Goal: Transaction & Acquisition: Purchase product/service

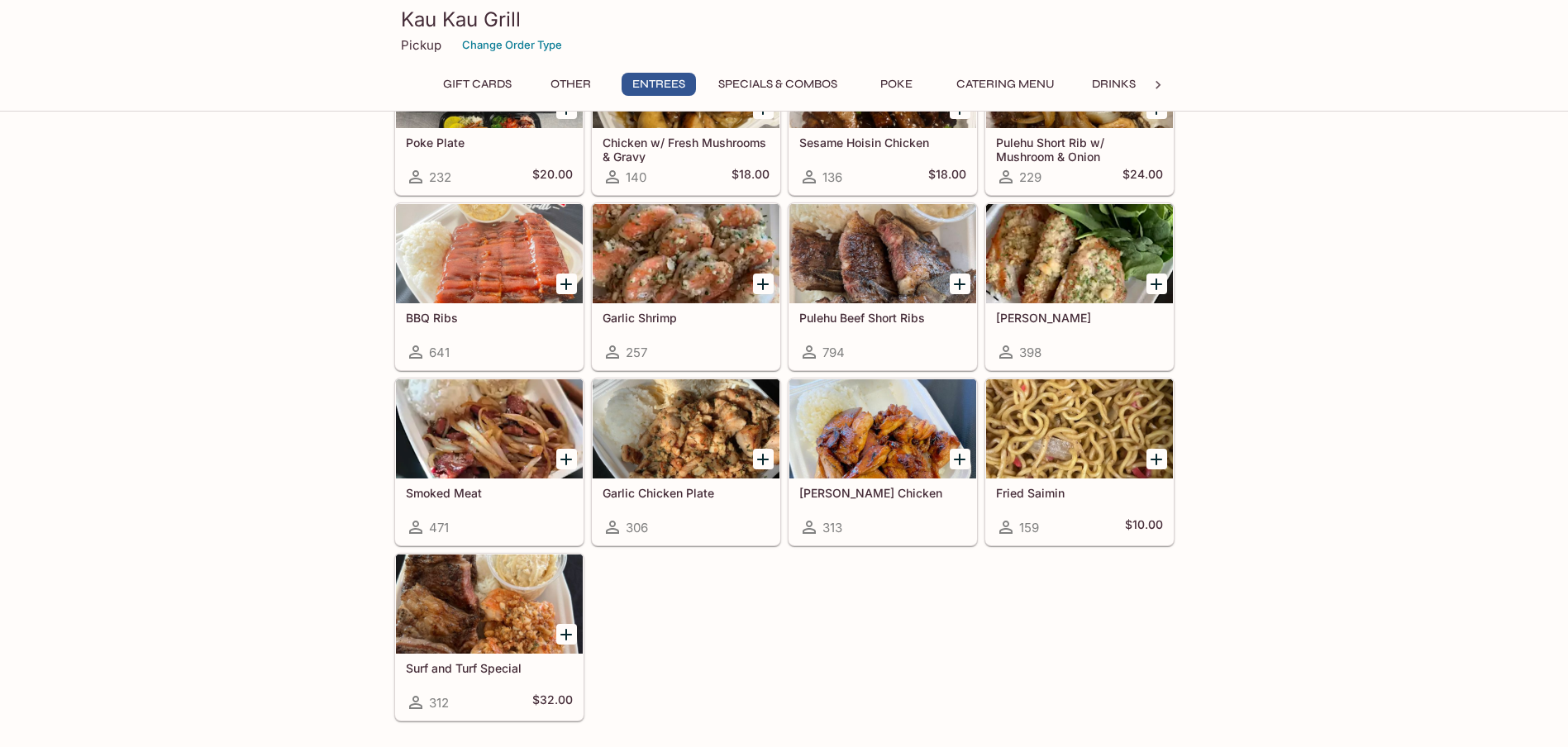
scroll to position [992, 0]
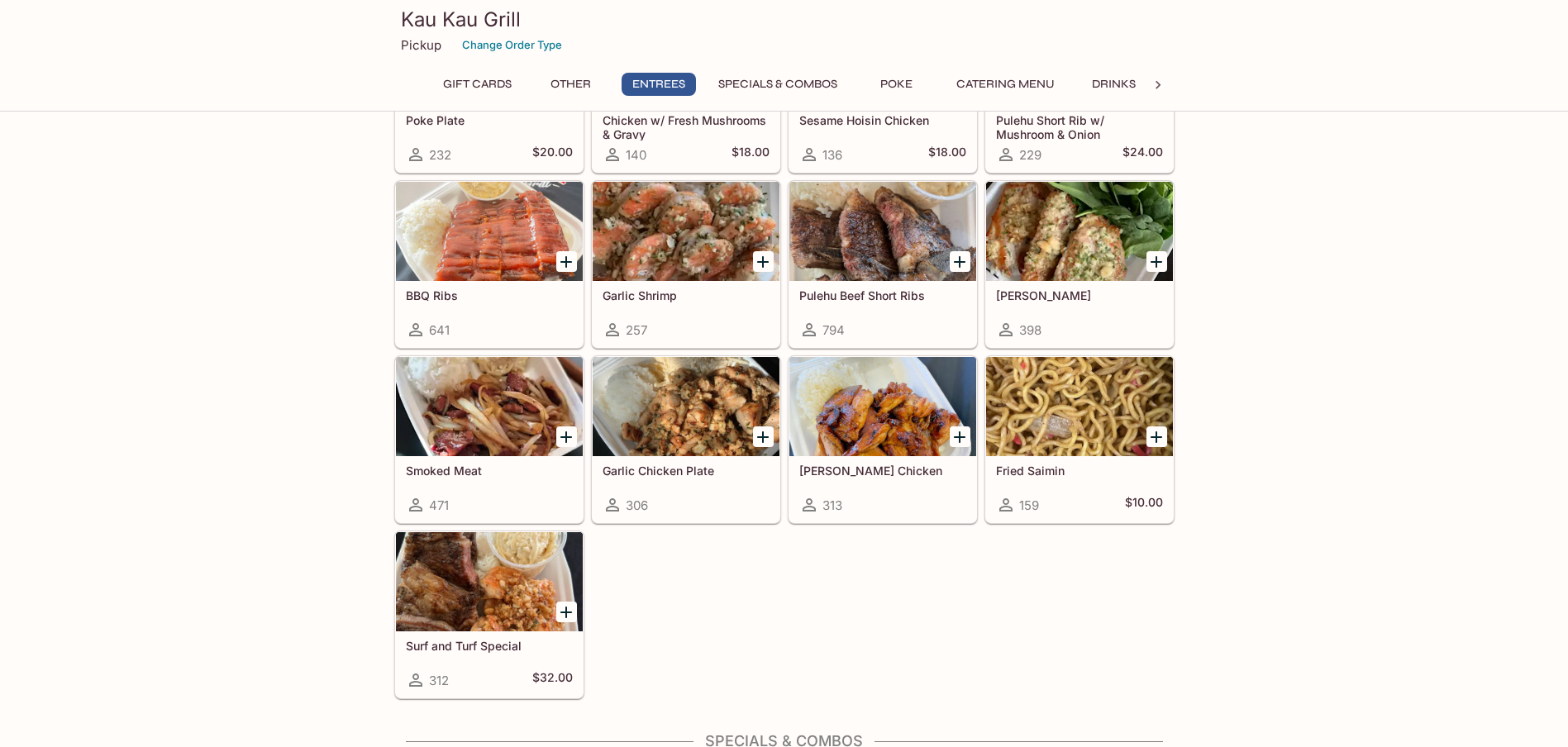
click at [764, 433] on icon "Add Garlic Chicken Plate" at bounding box center [762, 437] width 12 height 12
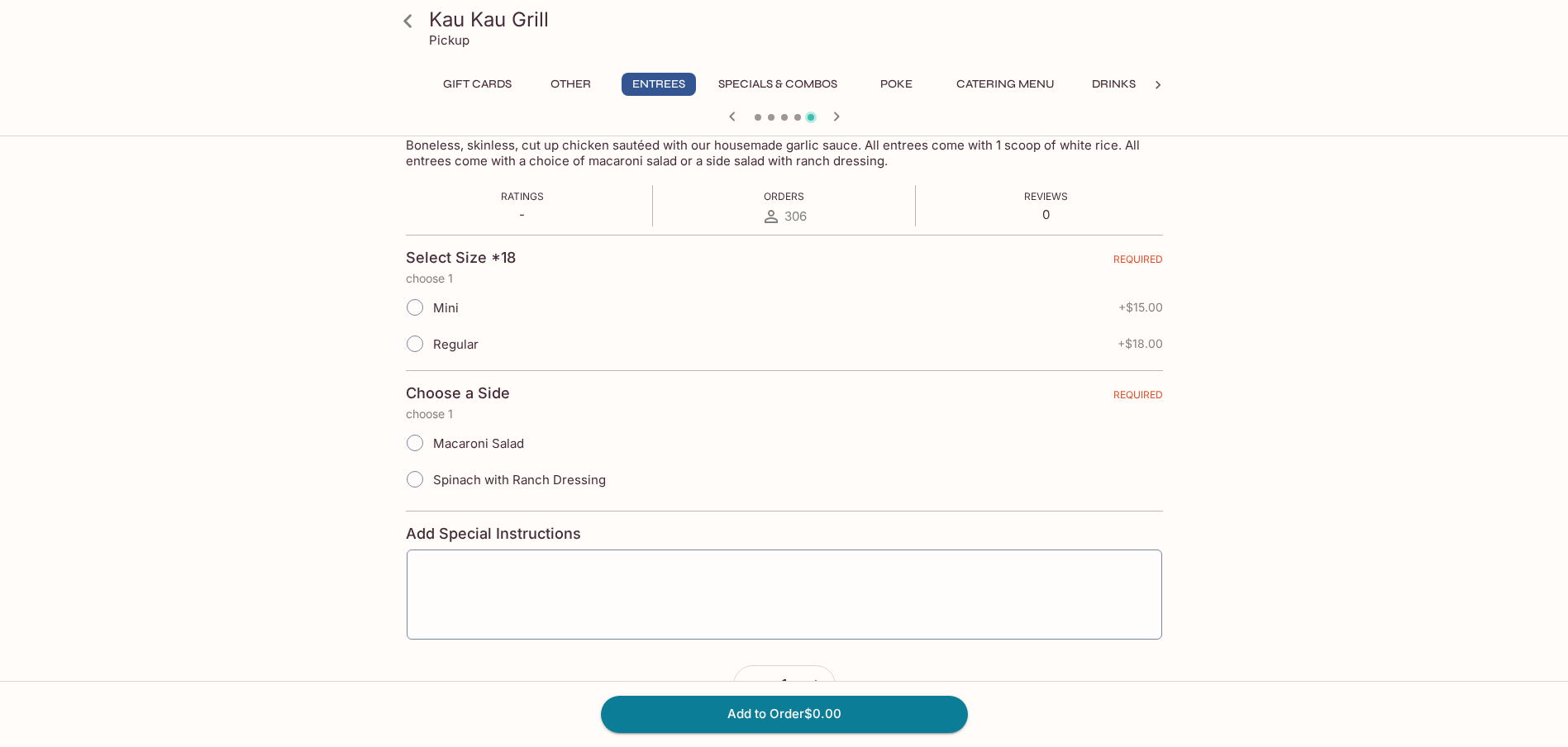
scroll to position [325, 0]
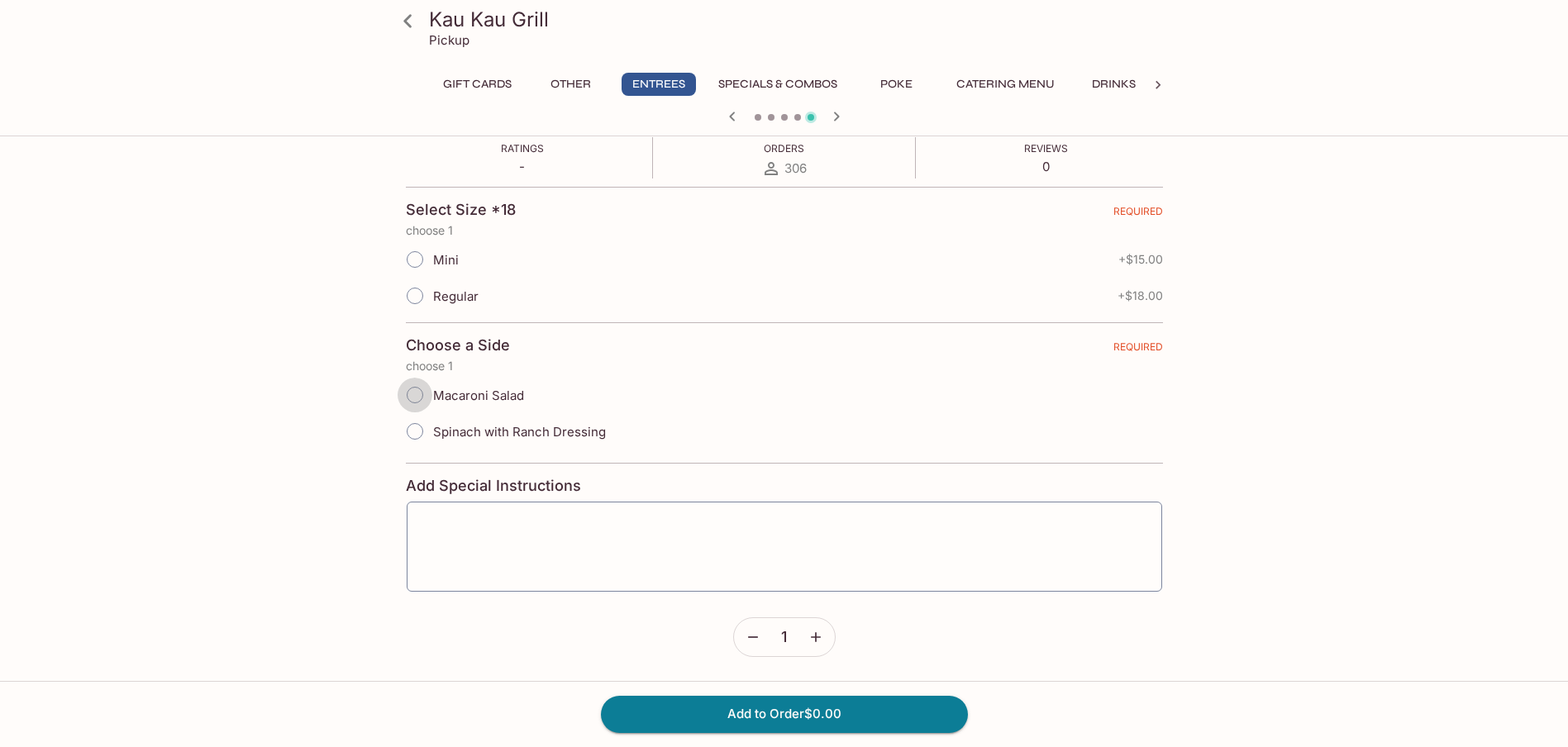
click at [417, 393] on input "Macaroni Salad" at bounding box center [415, 394] width 35 height 35
radio input "true"
click at [428, 300] on input "Regular" at bounding box center [415, 295] width 35 height 35
radio input "true"
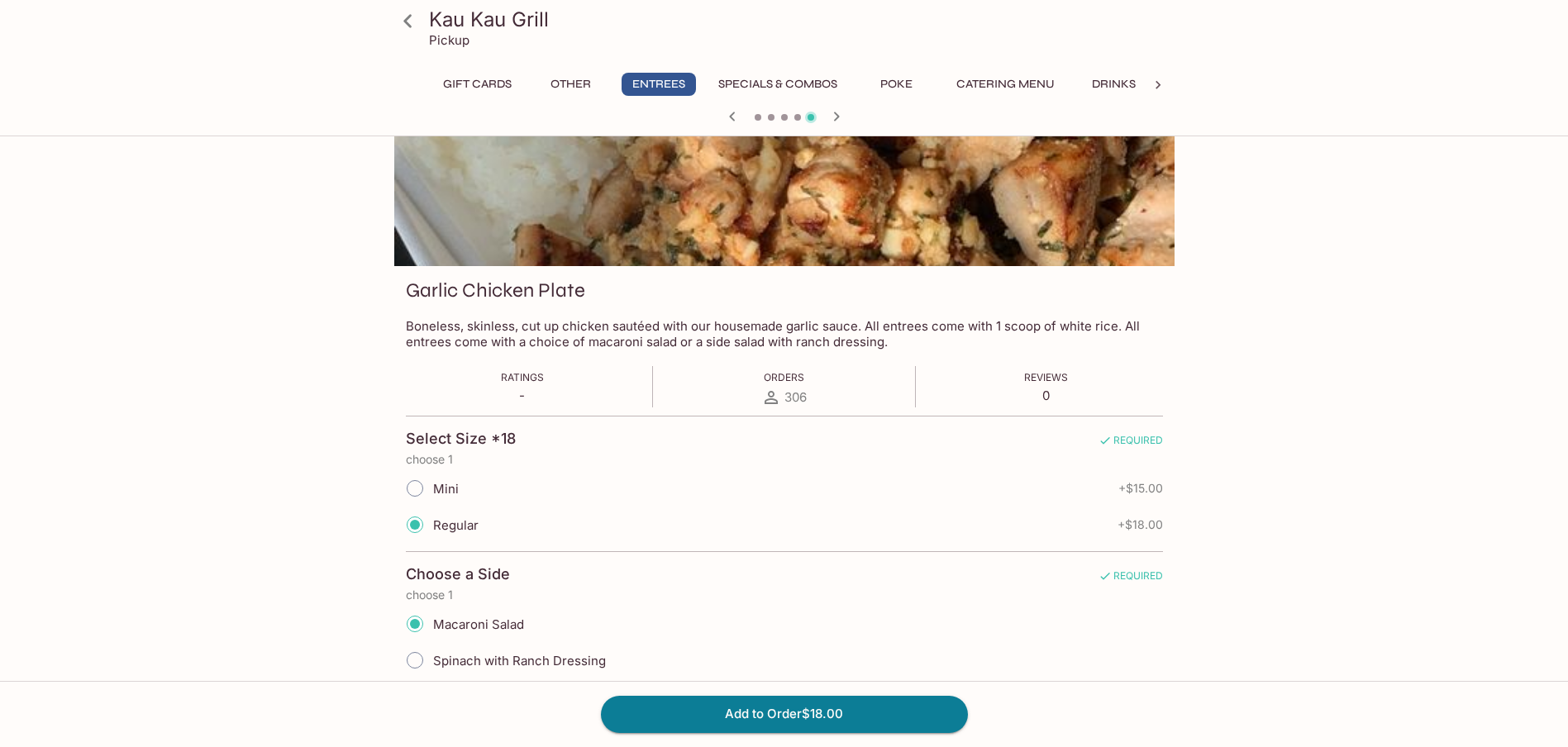
scroll to position [0, 0]
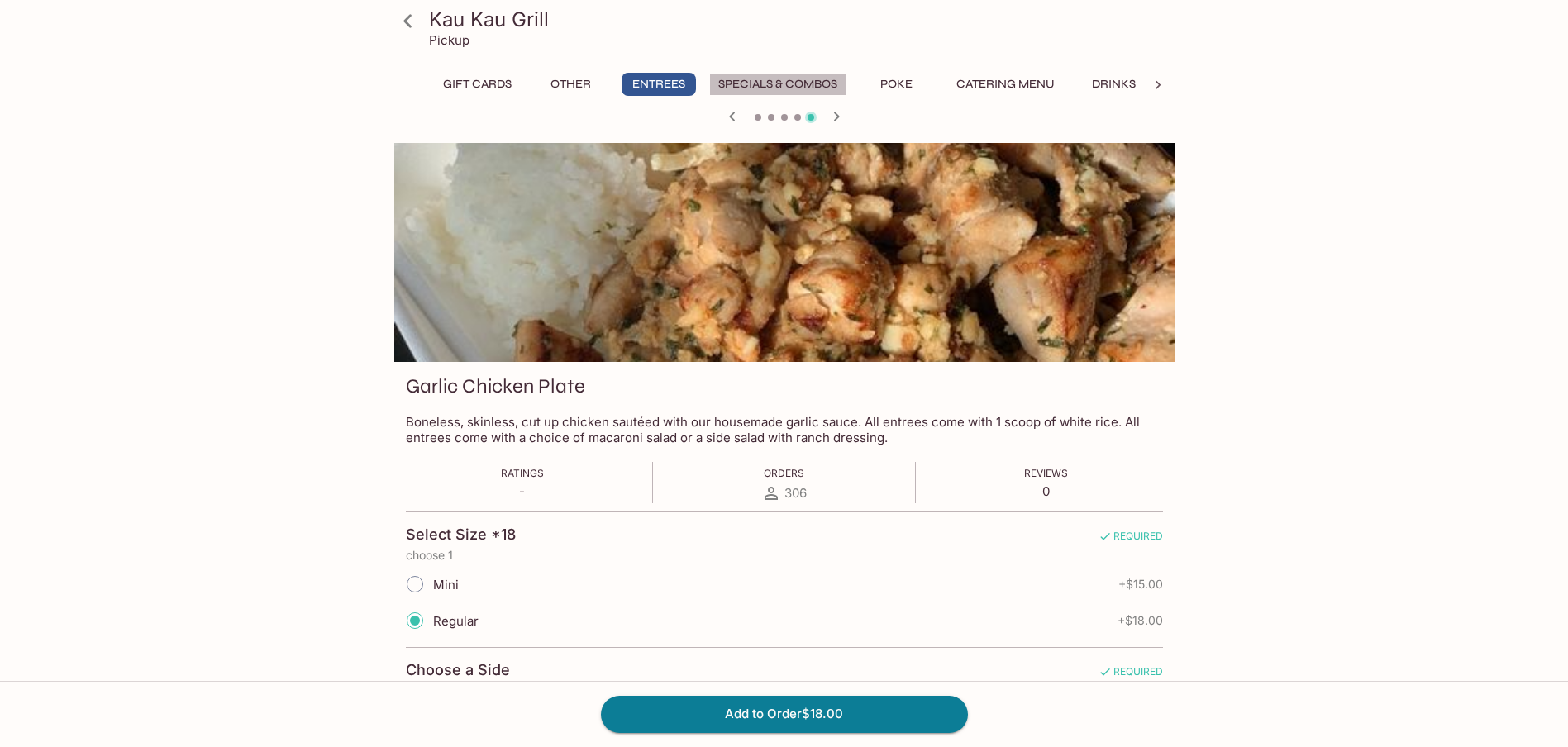
click at [799, 83] on button "Specials & Combos" at bounding box center [777, 84] width 137 height 23
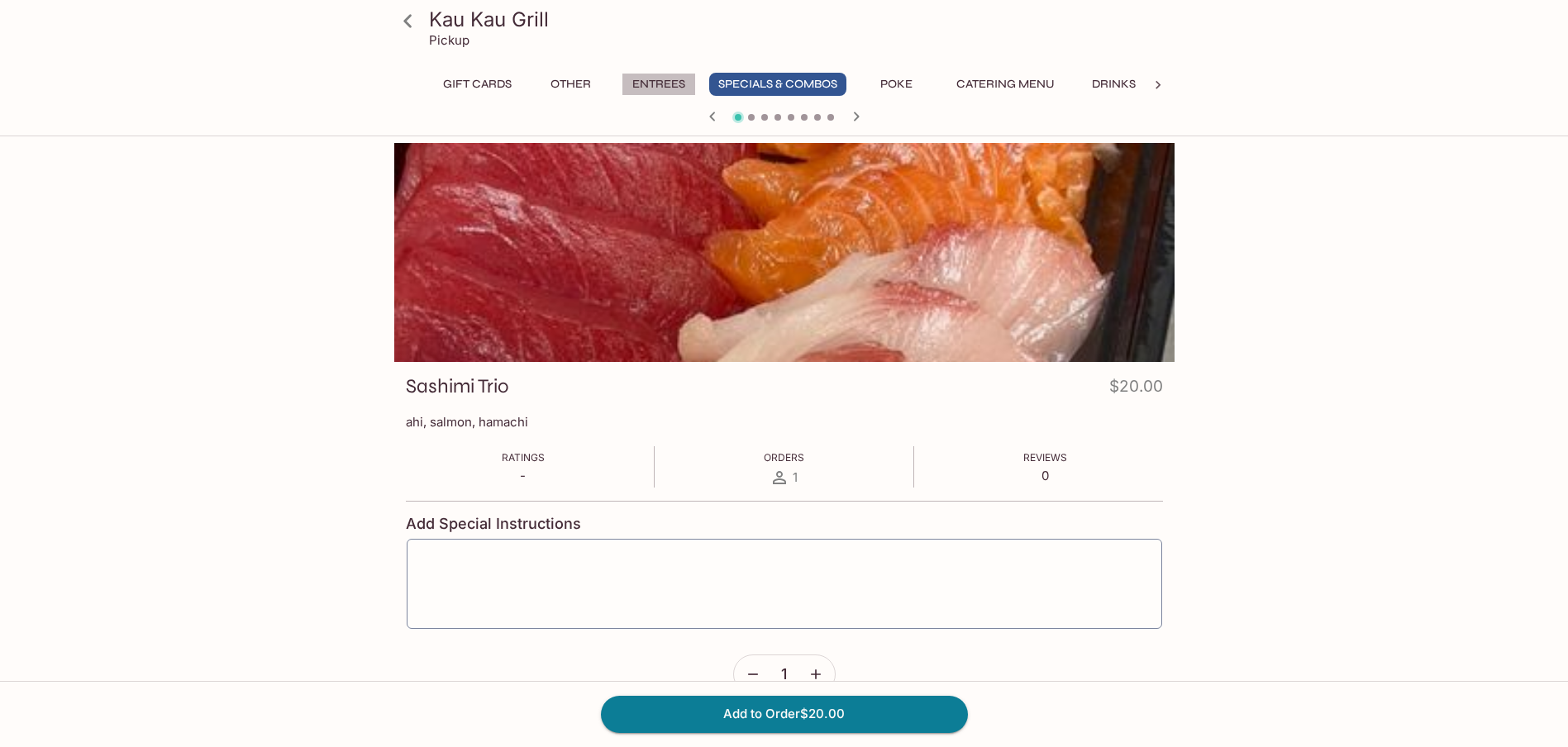
click at [637, 82] on button "Entrees" at bounding box center [658, 84] width 74 height 23
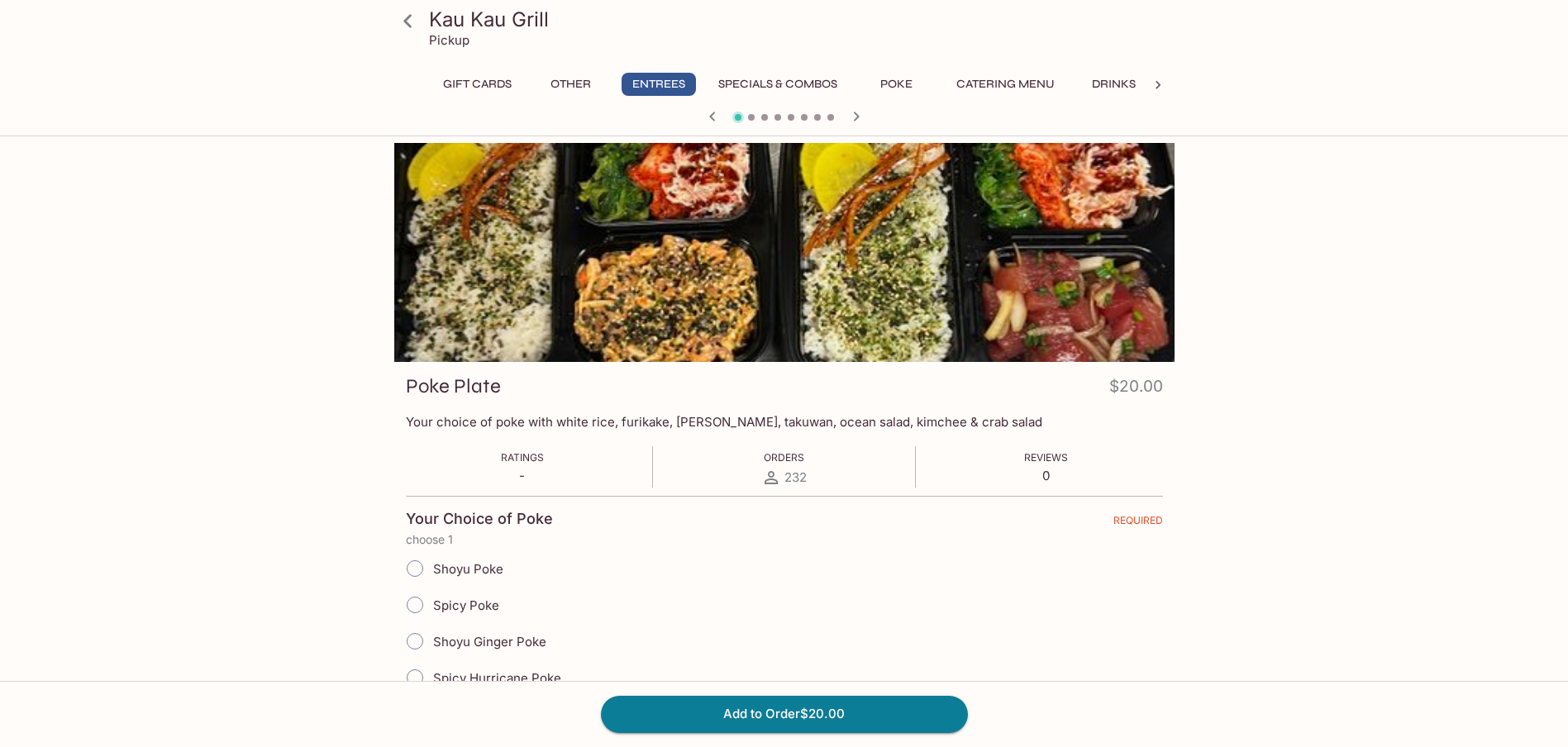
click at [858, 112] on icon "button" at bounding box center [856, 116] width 19 height 19
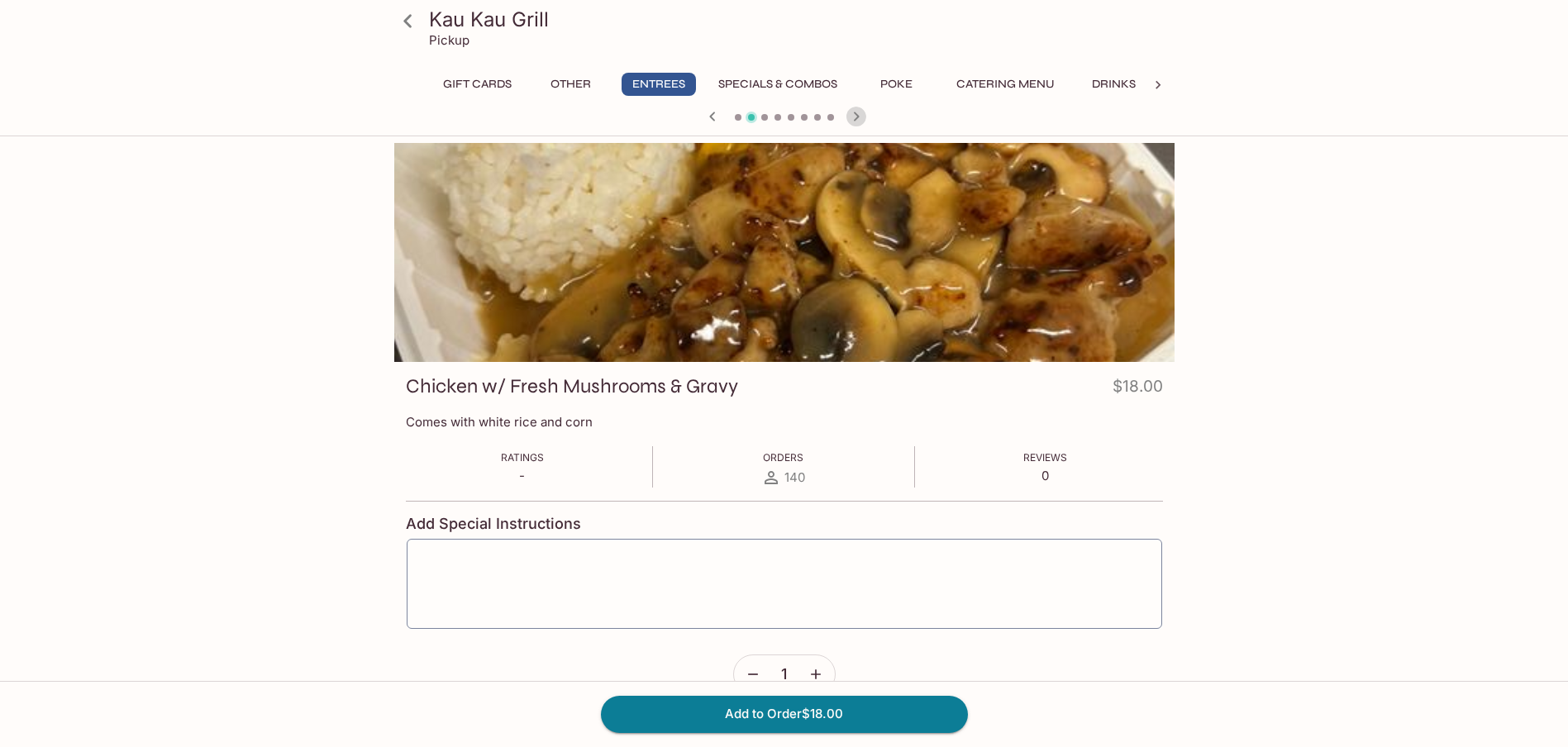
click at [858, 112] on icon "button" at bounding box center [856, 116] width 19 height 19
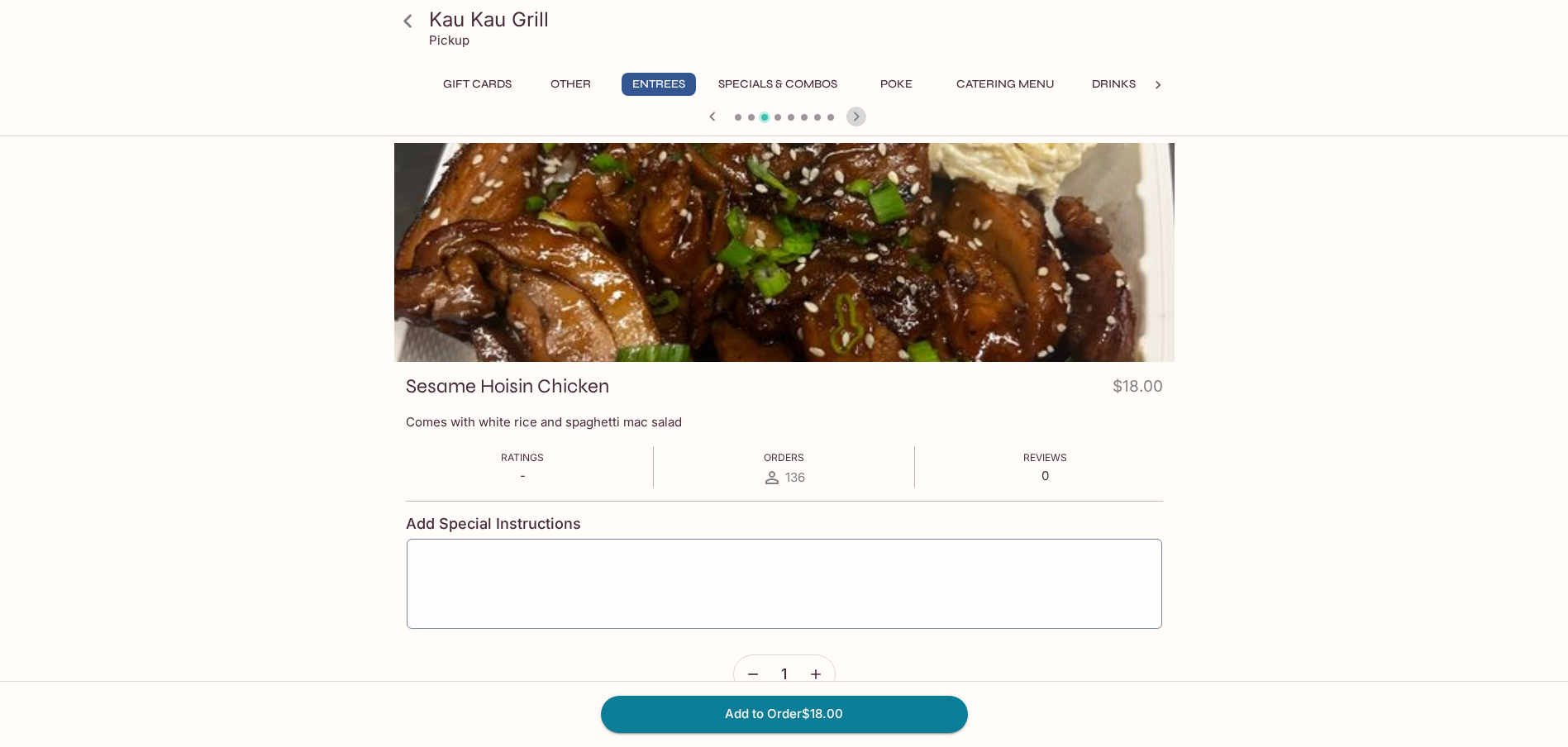
click at [858, 112] on icon "button" at bounding box center [856, 116] width 19 height 19
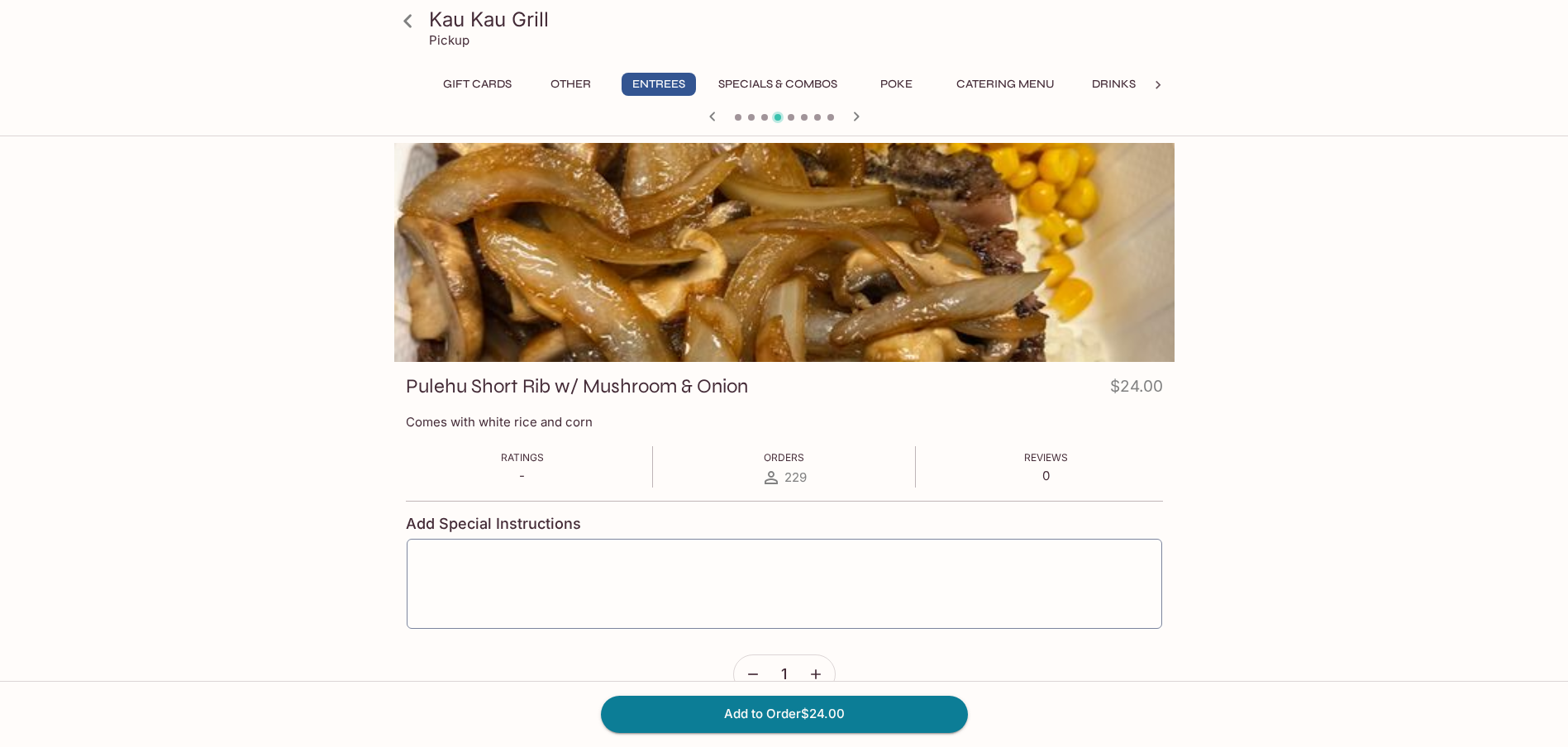
click at [858, 112] on icon "button" at bounding box center [856, 116] width 19 height 19
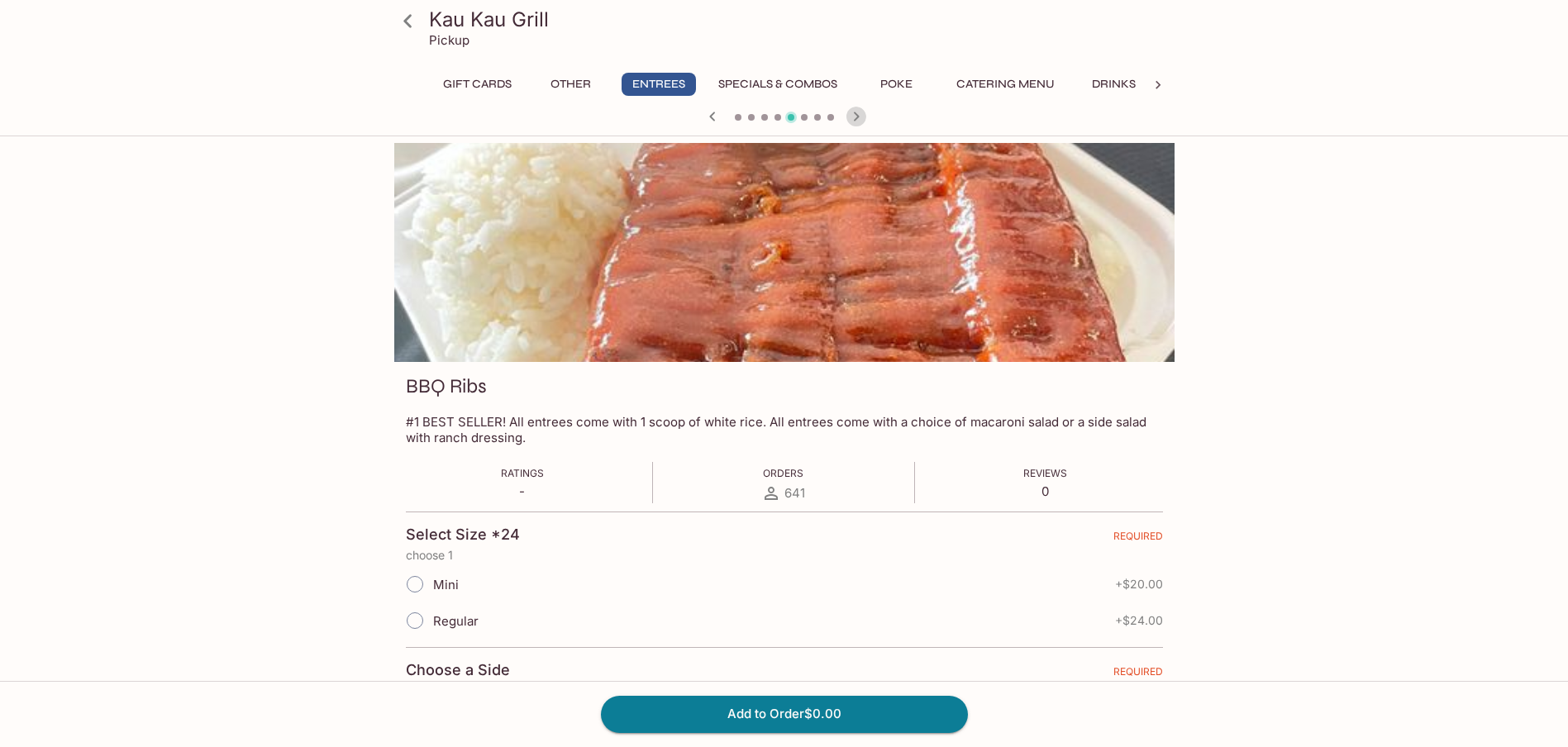
click at [858, 112] on icon "button" at bounding box center [856, 116] width 19 height 19
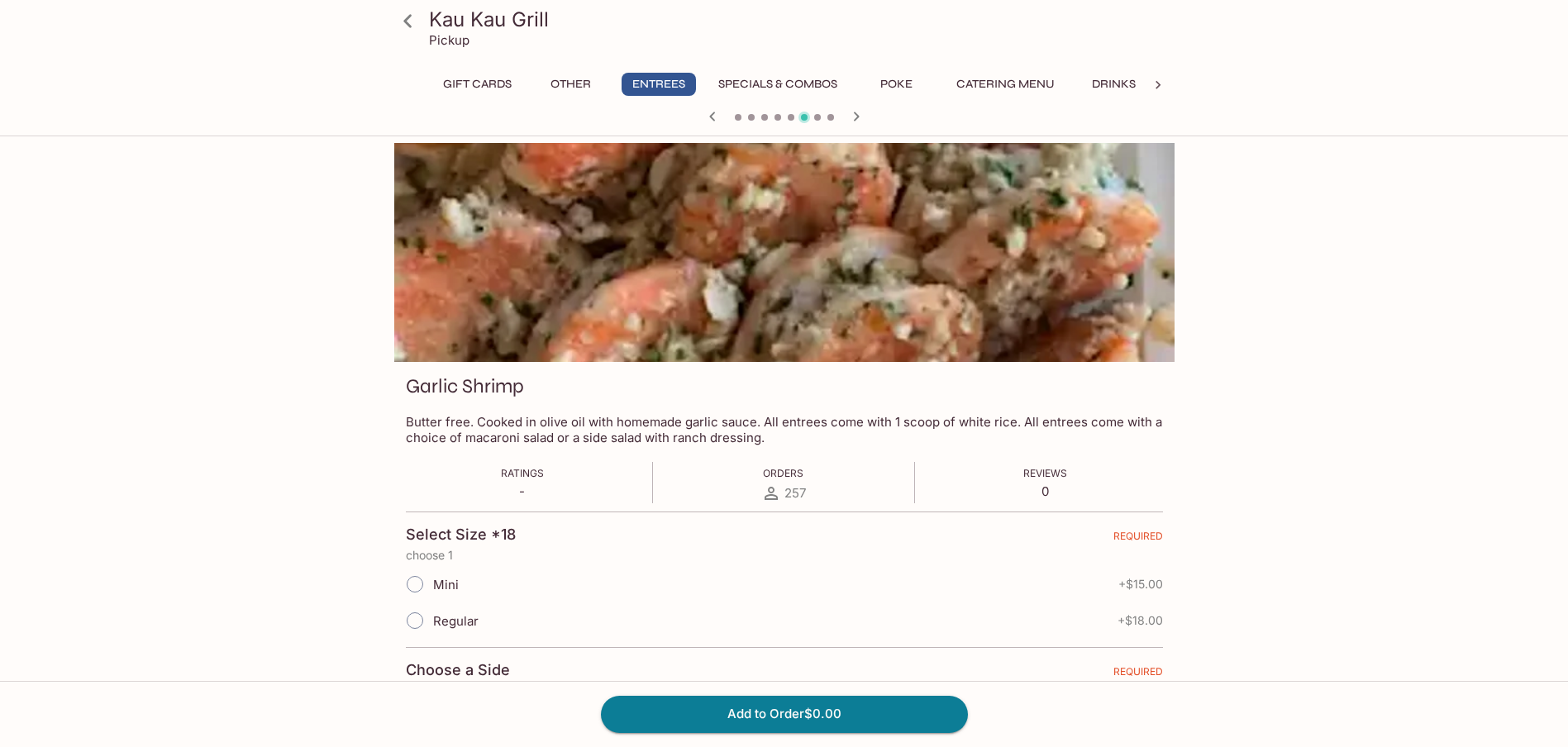
click at [858, 112] on icon "button" at bounding box center [856, 116] width 19 height 19
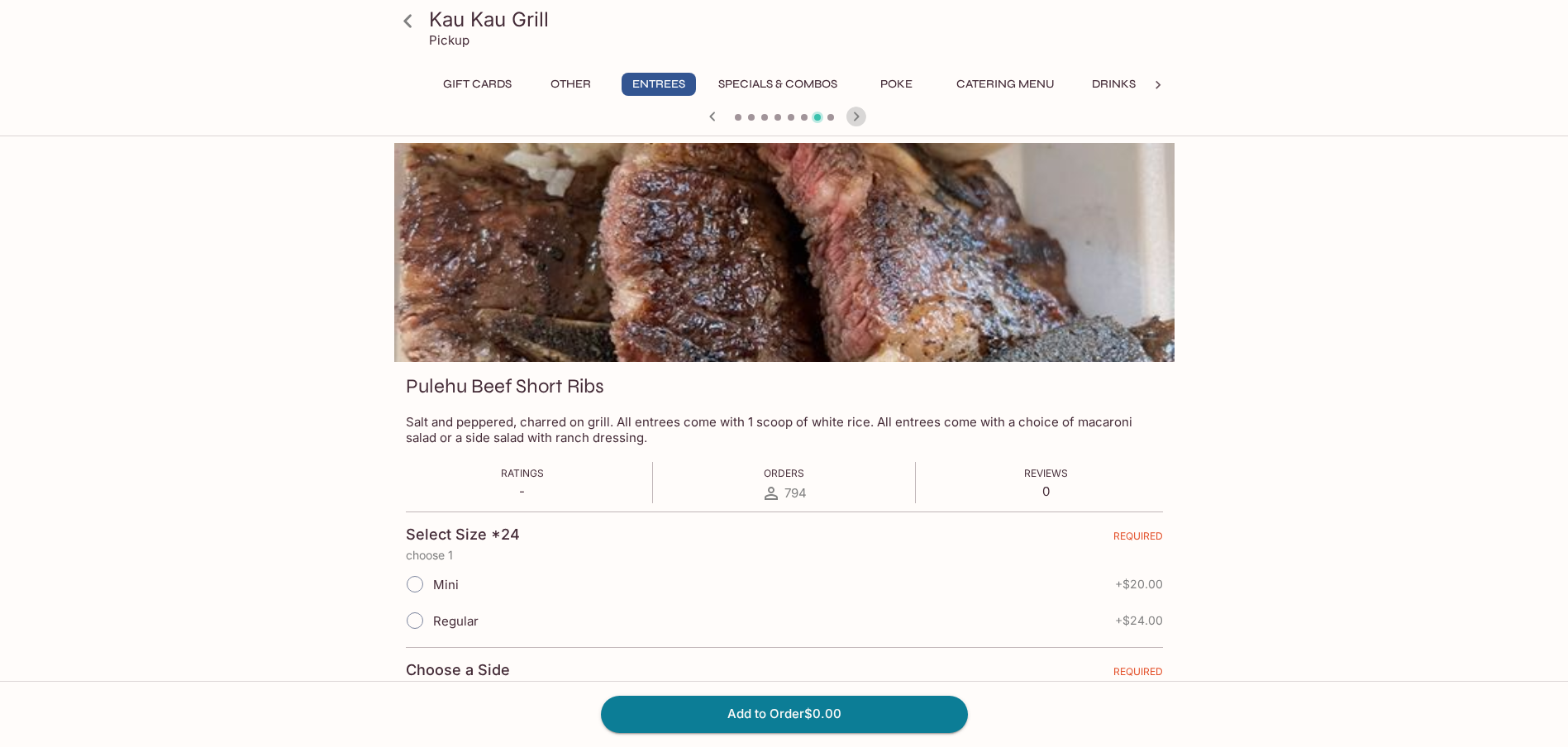
click at [858, 117] on icon "button" at bounding box center [856, 116] width 6 height 9
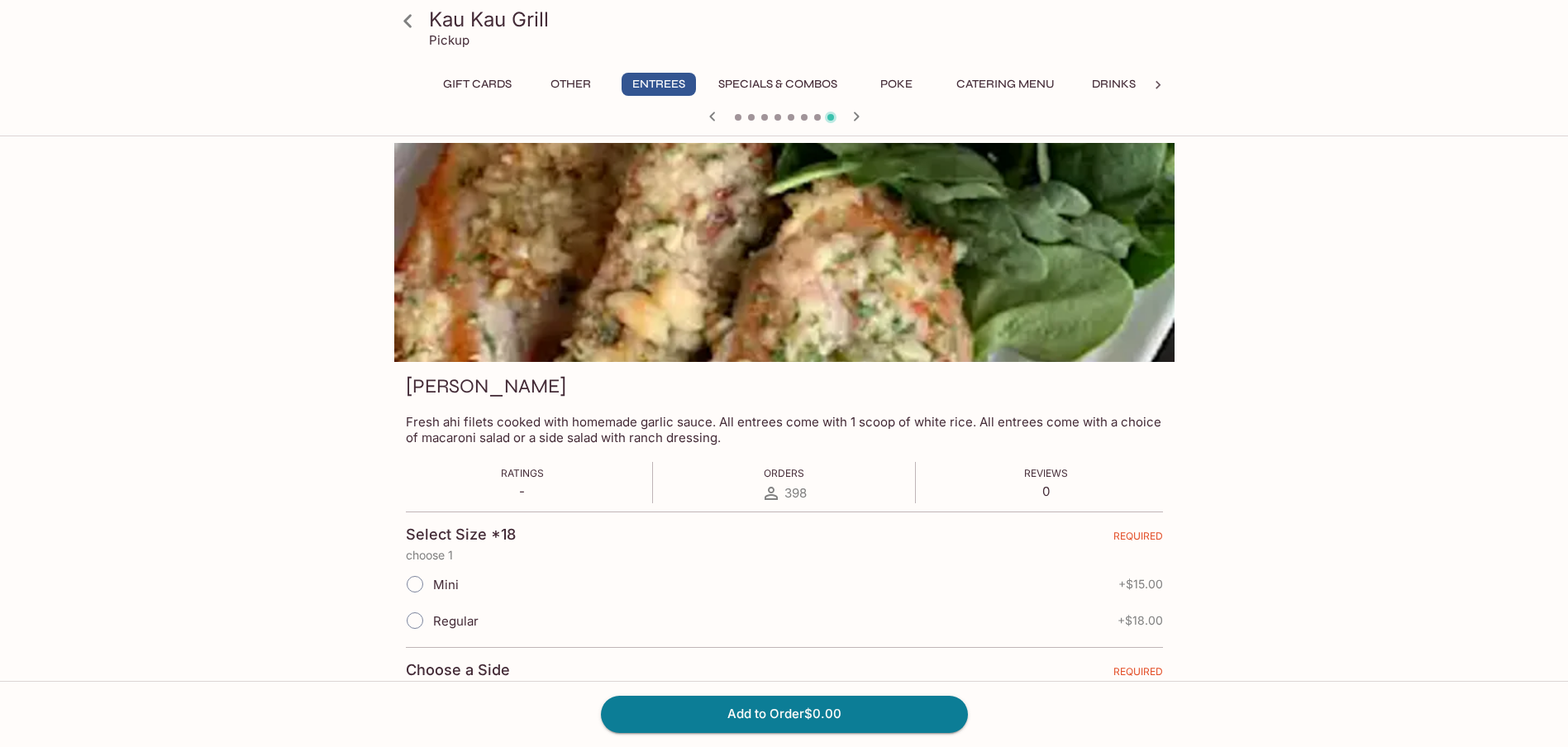
click at [904, 85] on button "Poke" at bounding box center [897, 84] width 74 height 23
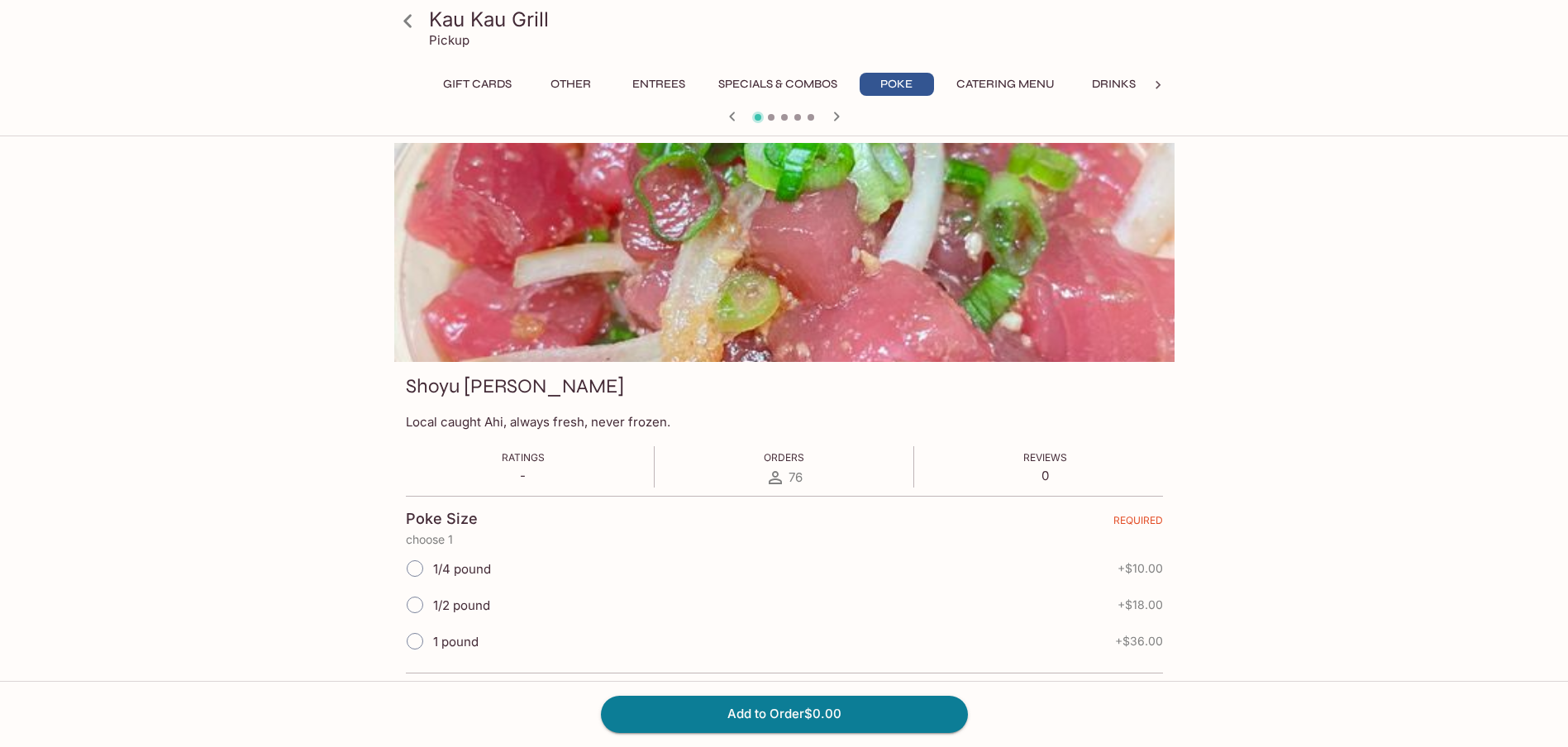
click at [1147, 212] on div at bounding box center [784, 252] width 780 height 219
click at [834, 115] on icon "button" at bounding box center [836, 116] width 19 height 19
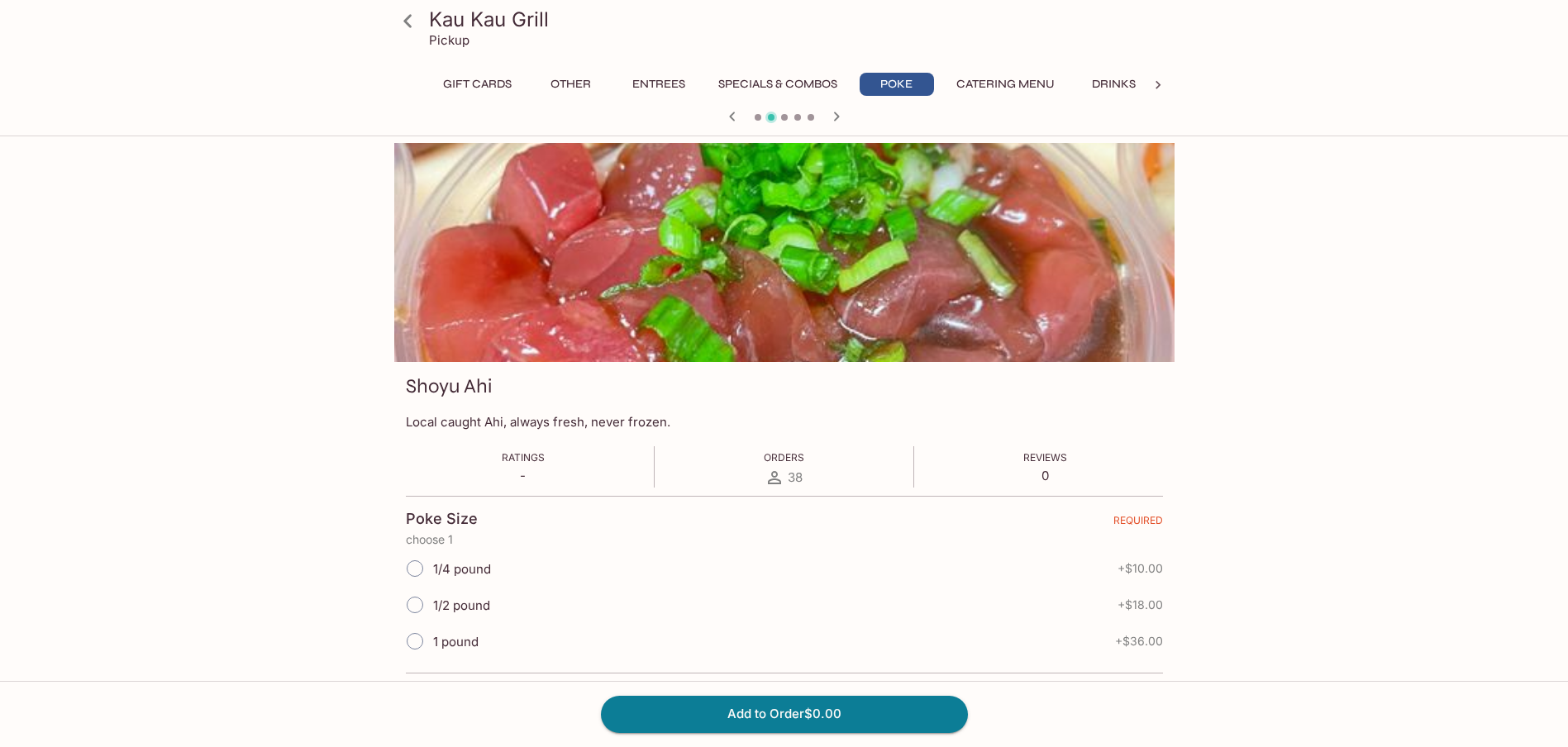
click at [833, 115] on icon "button" at bounding box center [836, 116] width 19 height 19
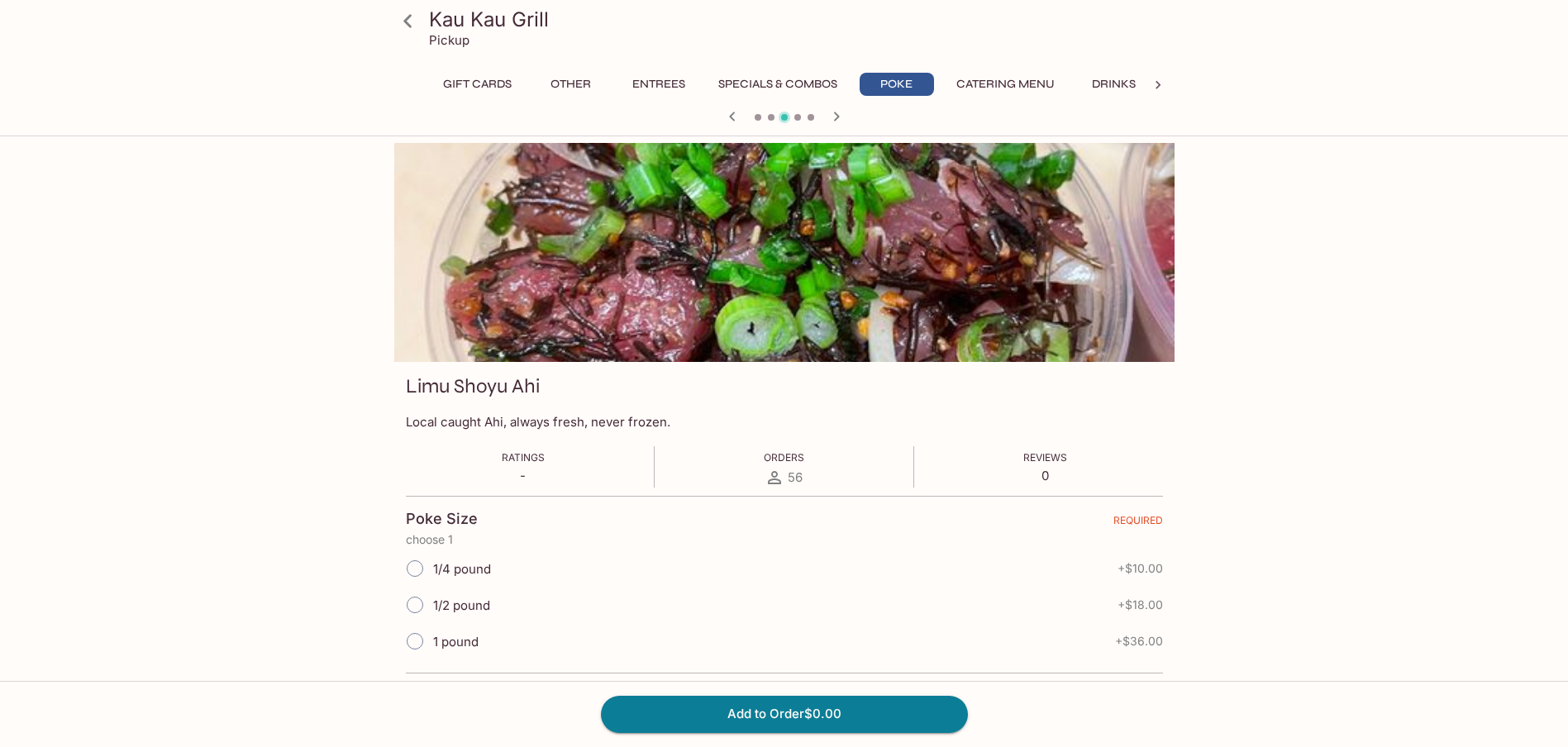
click at [833, 115] on icon "button" at bounding box center [836, 116] width 19 height 19
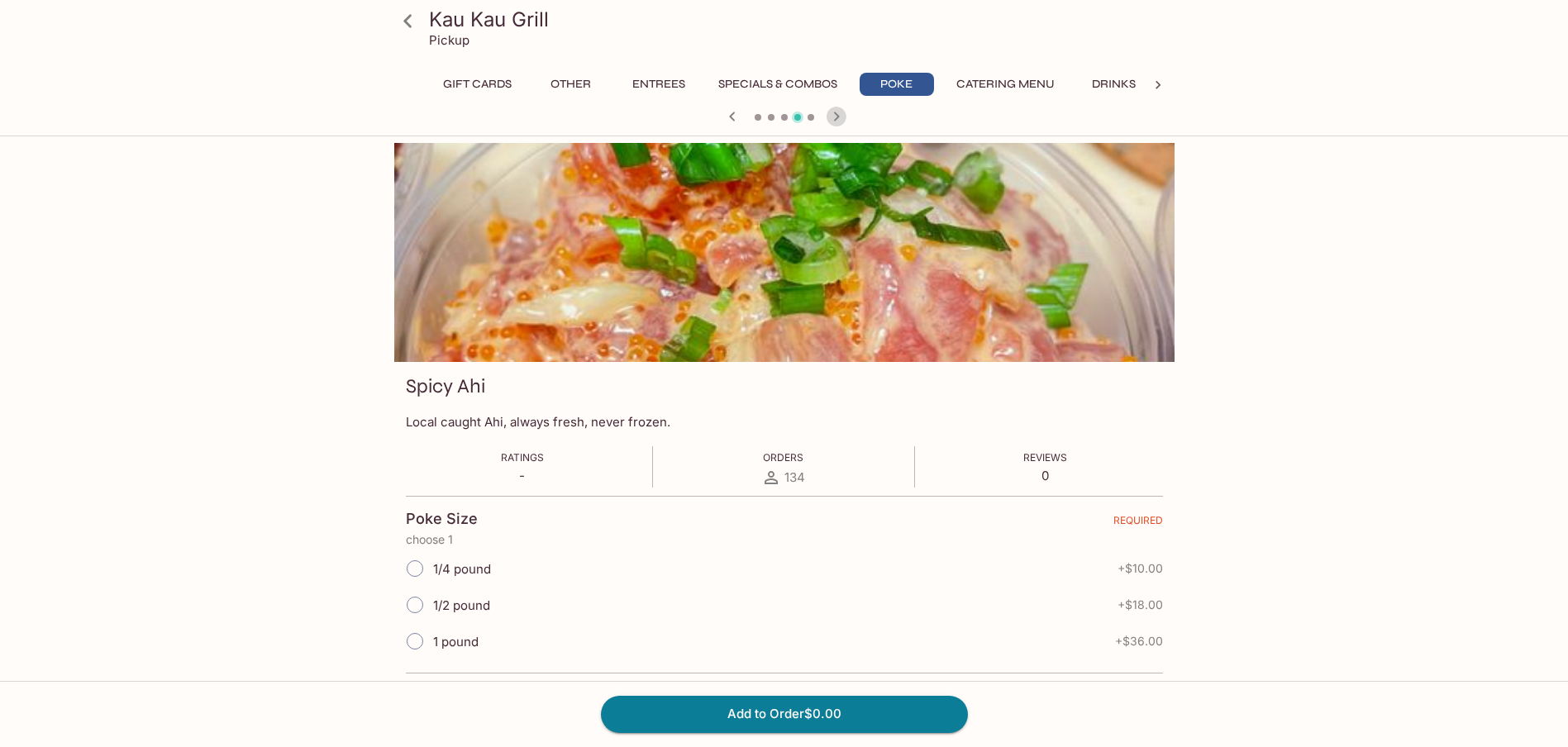
click at [833, 117] on icon "button" at bounding box center [836, 116] width 19 height 19
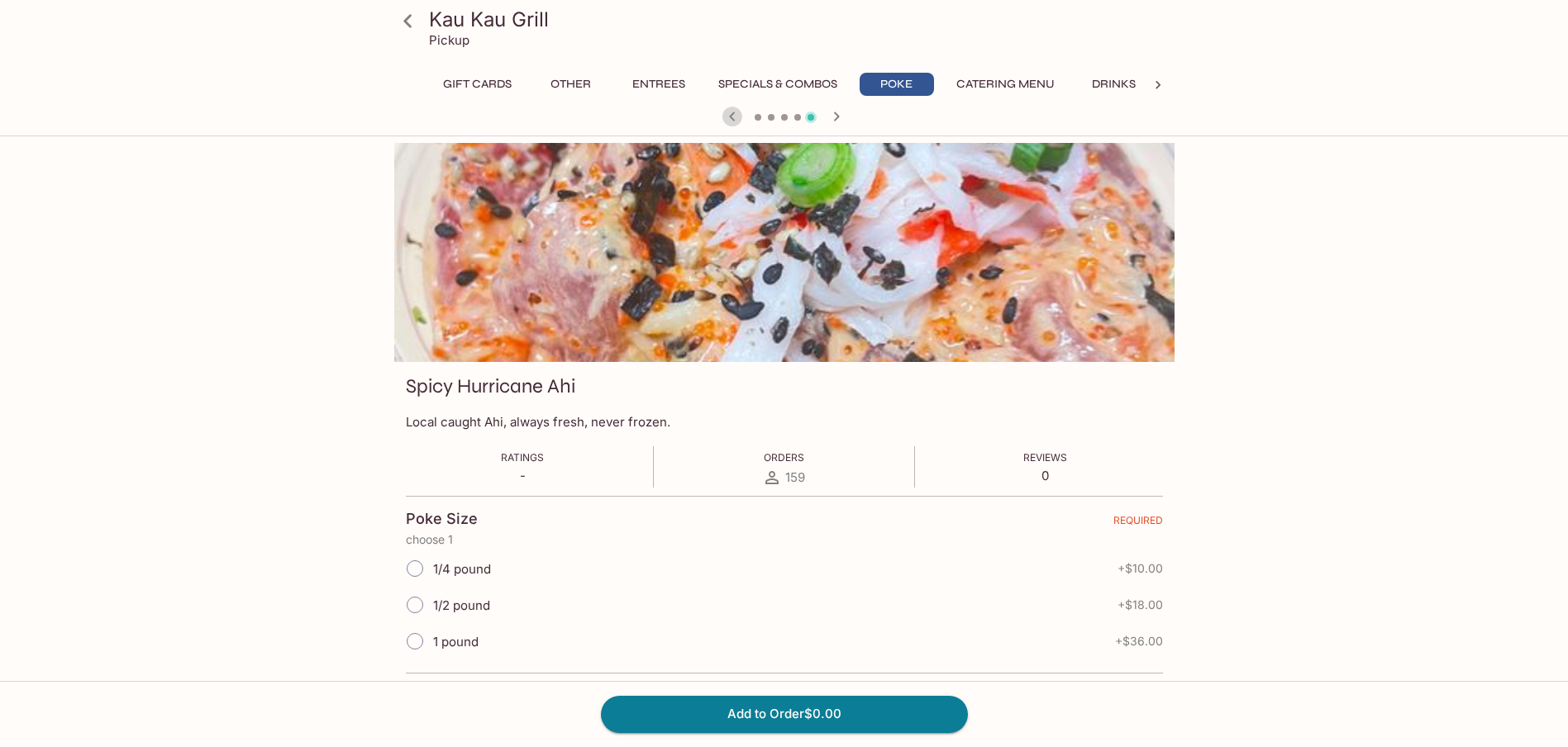
click at [734, 119] on icon "button" at bounding box center [732, 116] width 19 height 19
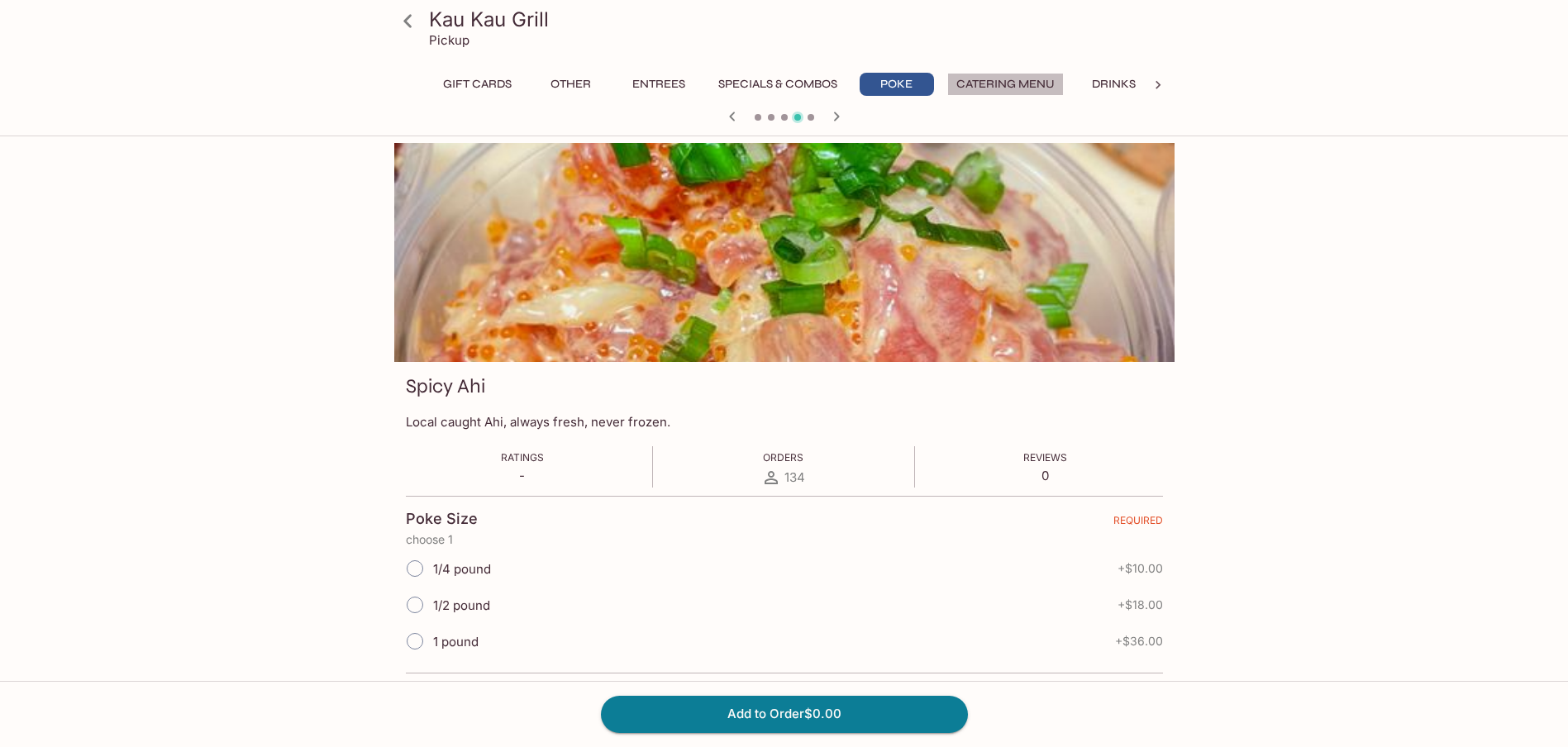
click at [1047, 89] on button "Catering Menu" at bounding box center [1005, 84] width 117 height 23
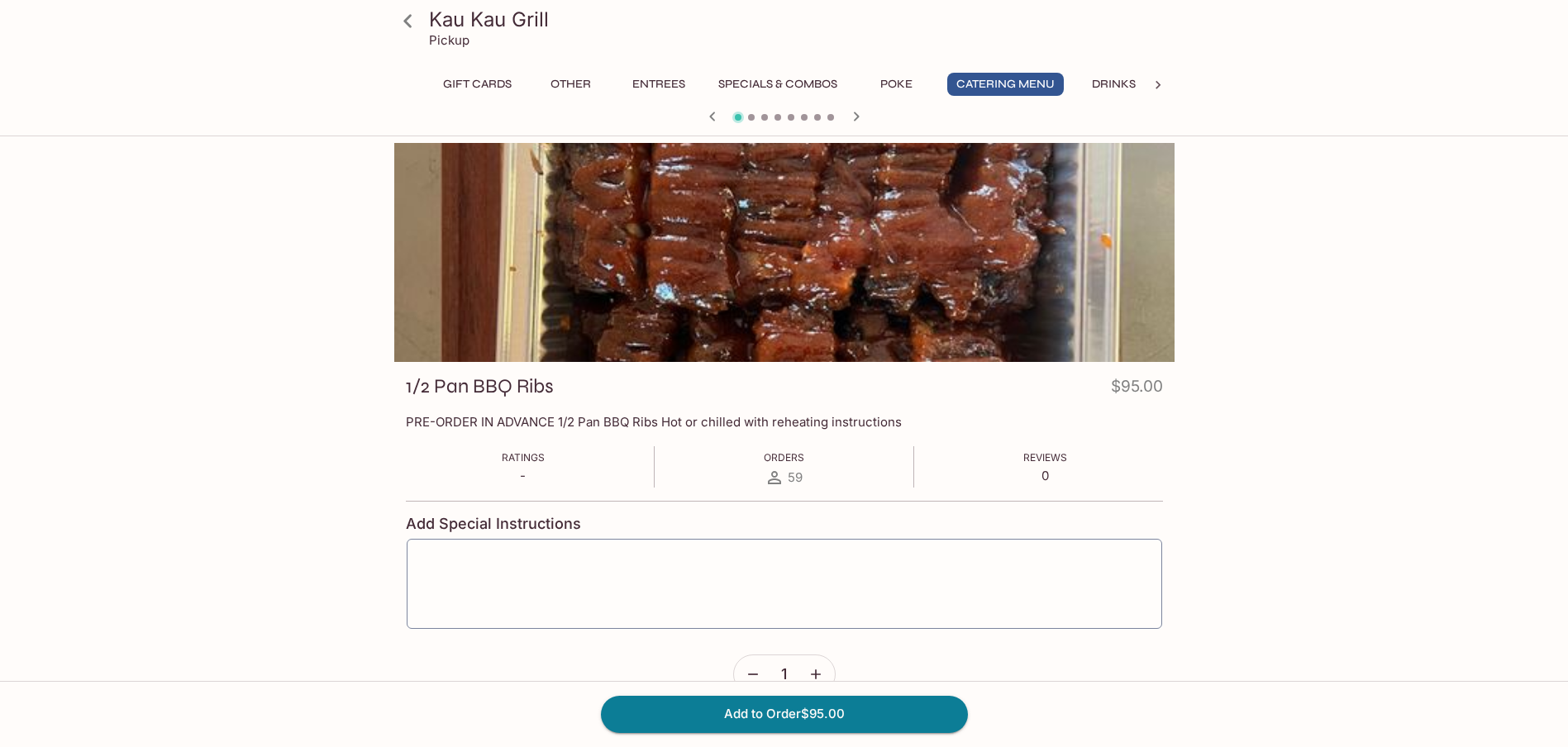
click at [850, 112] on icon "button" at bounding box center [856, 116] width 19 height 19
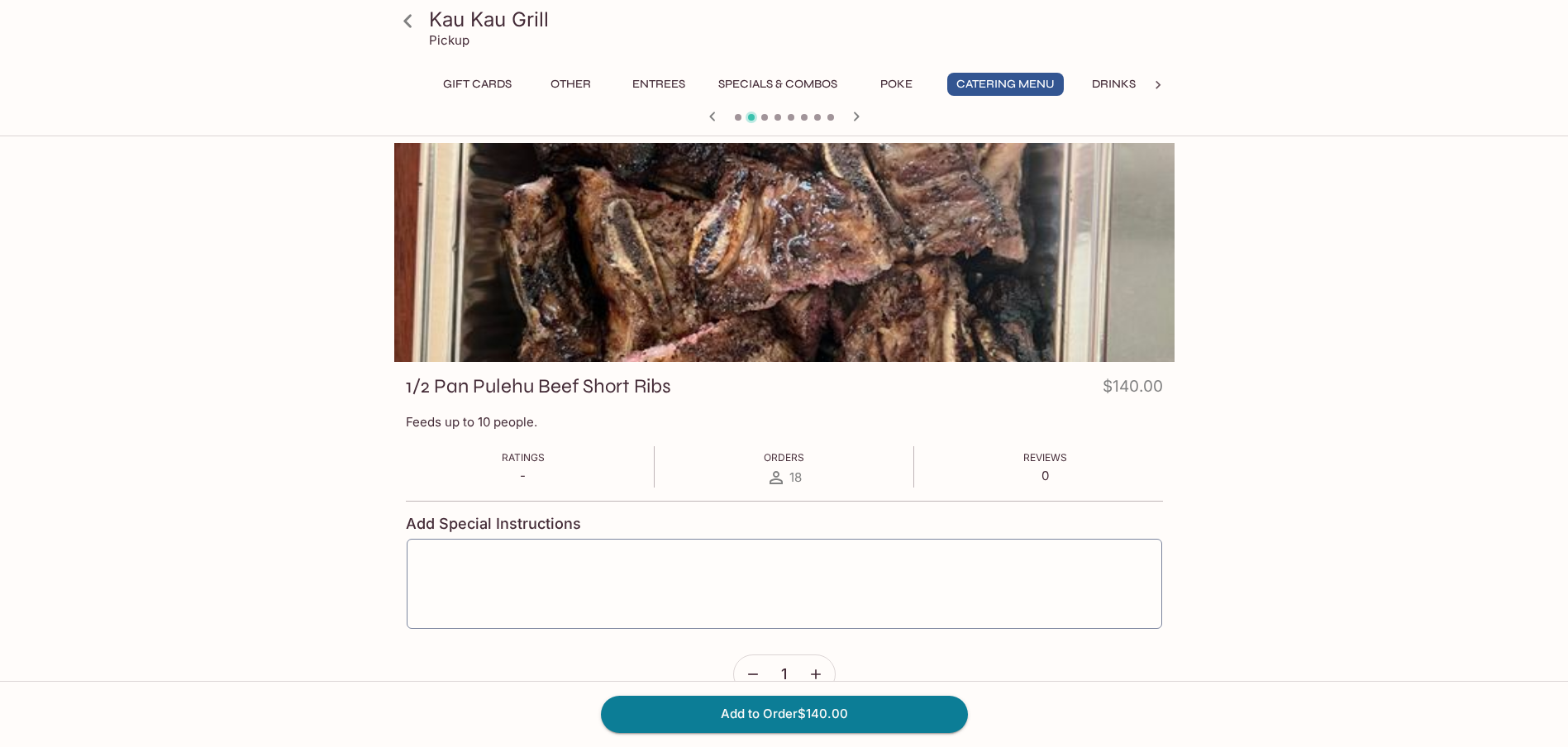
click at [851, 112] on icon "button" at bounding box center [856, 116] width 19 height 19
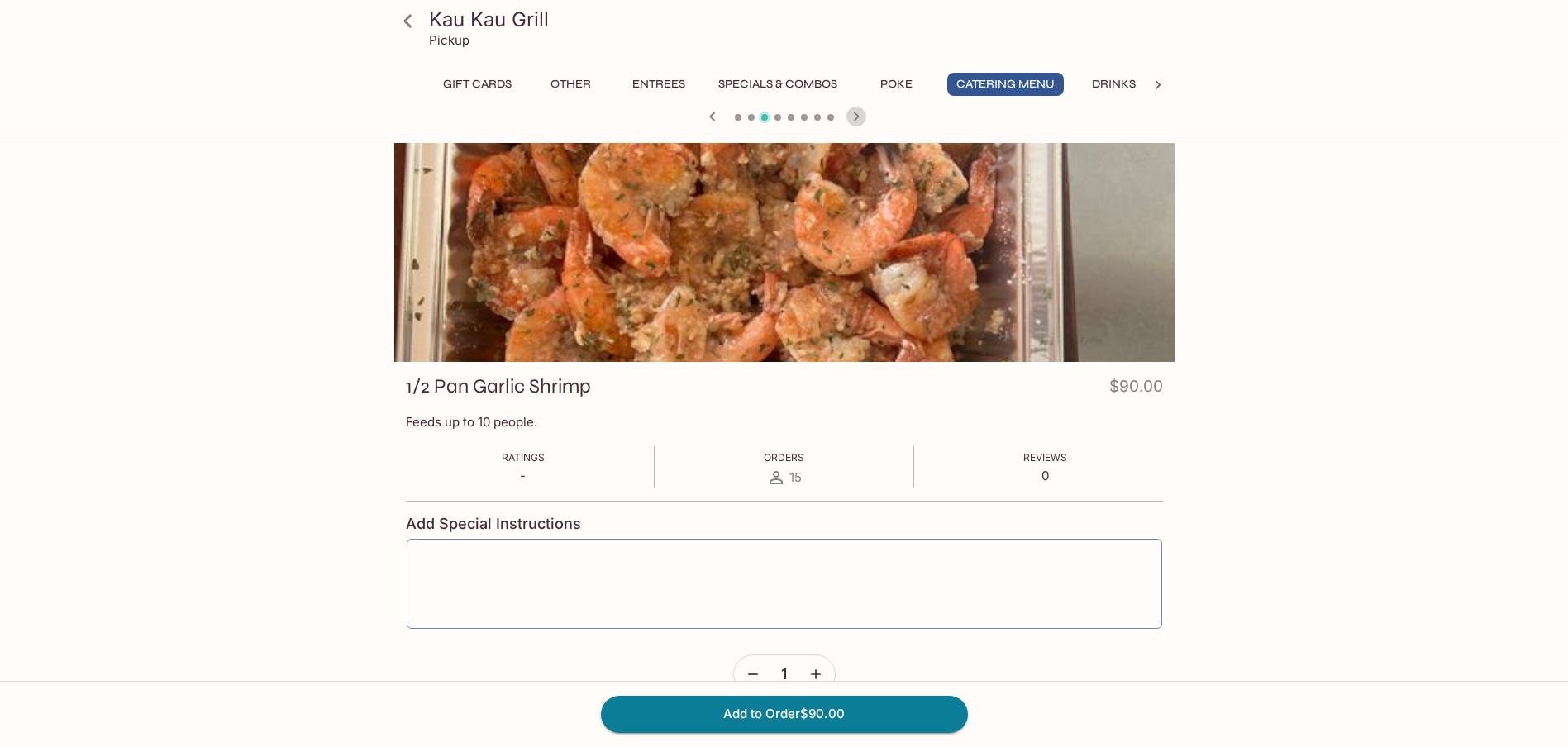
click at [851, 112] on icon "button" at bounding box center [856, 116] width 19 height 19
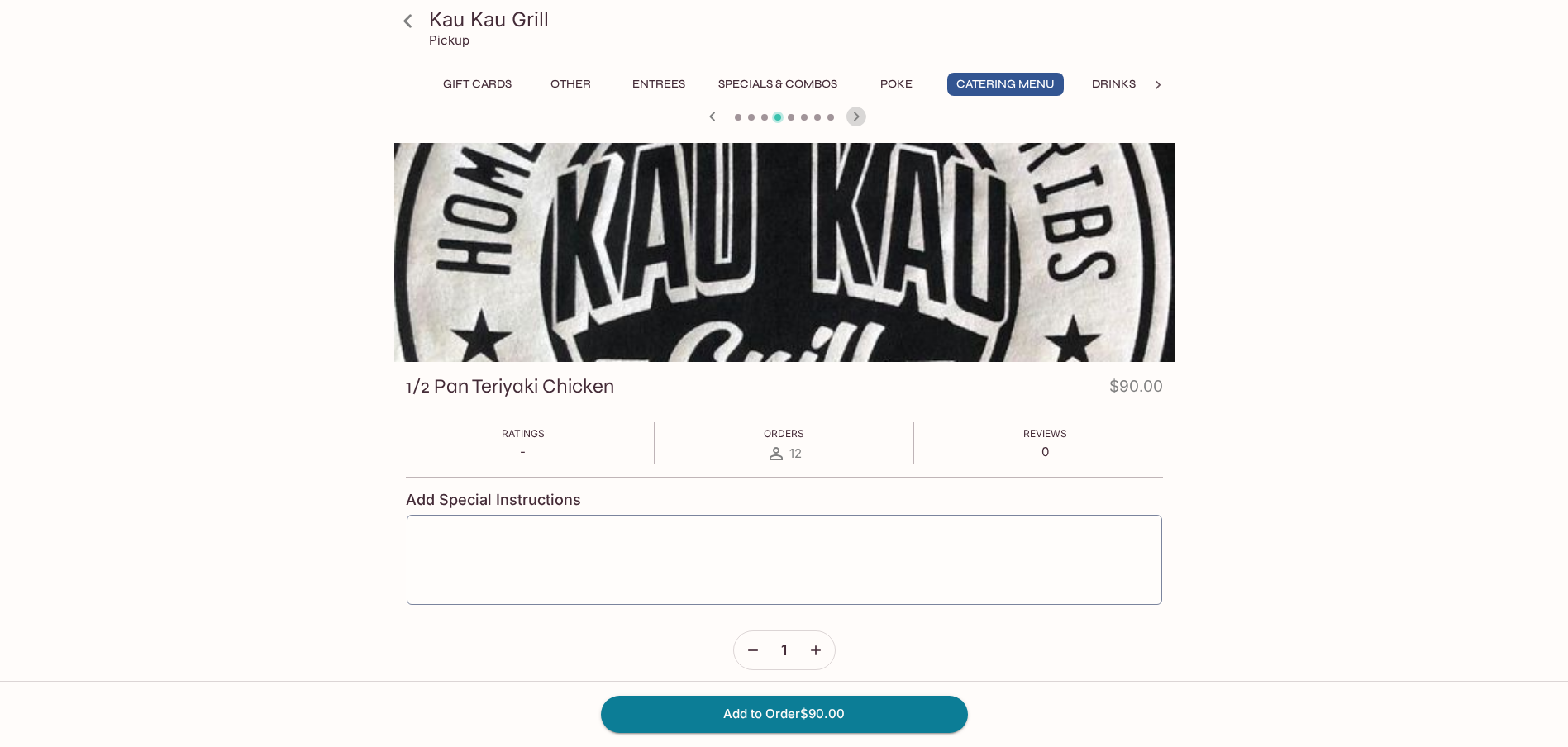
click at [851, 112] on icon "button" at bounding box center [856, 116] width 19 height 19
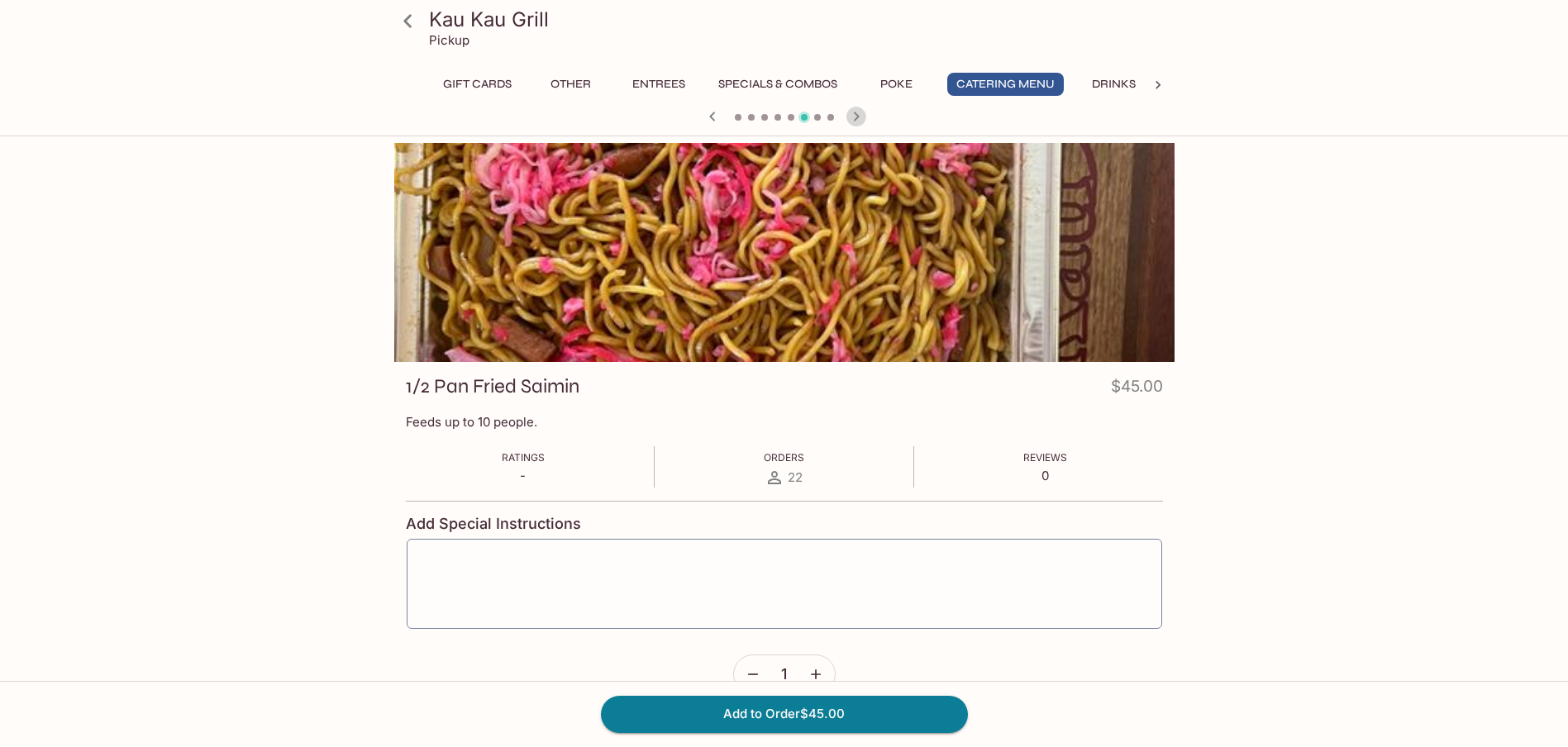
click at [851, 112] on icon "button" at bounding box center [856, 116] width 19 height 19
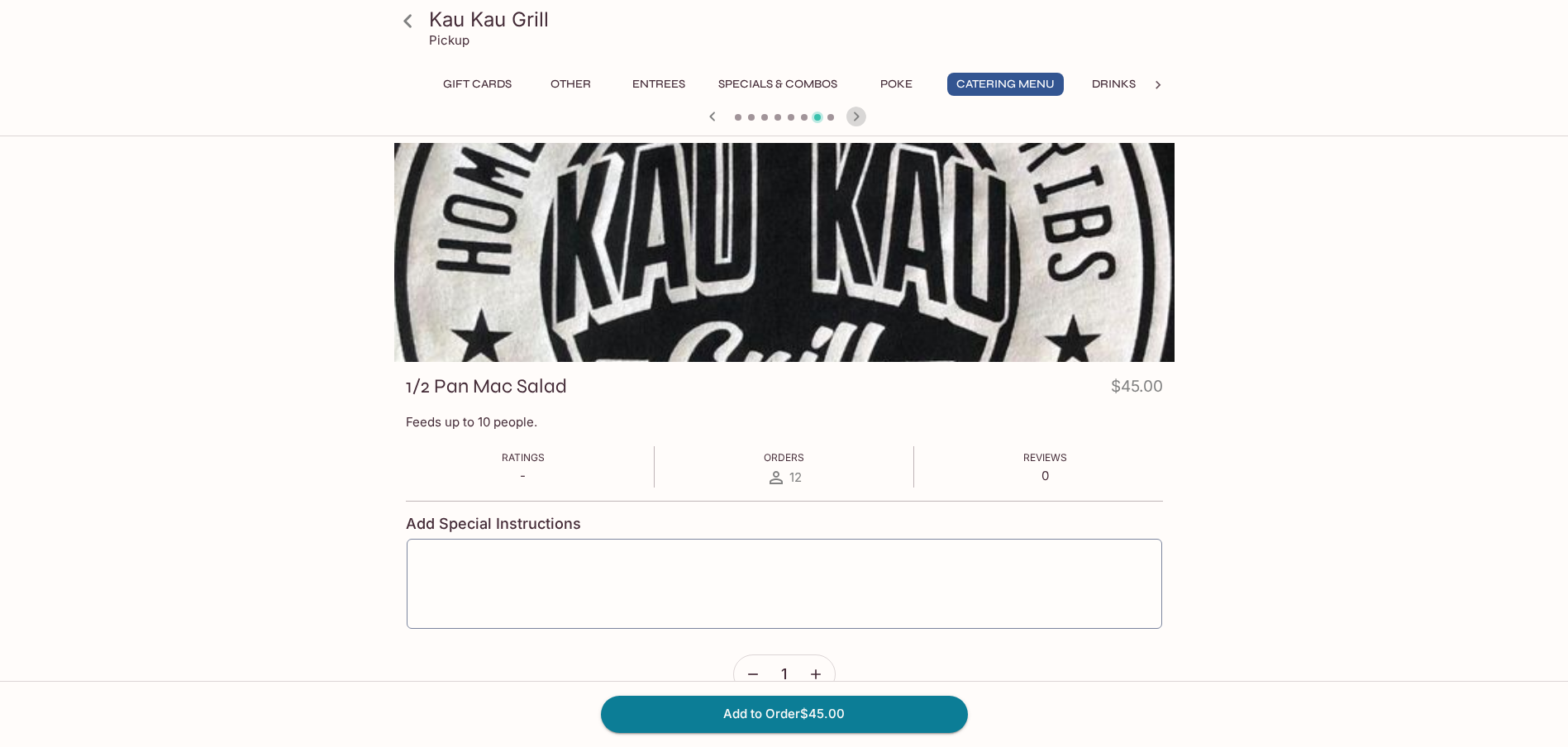
click at [851, 112] on icon "button" at bounding box center [856, 116] width 19 height 19
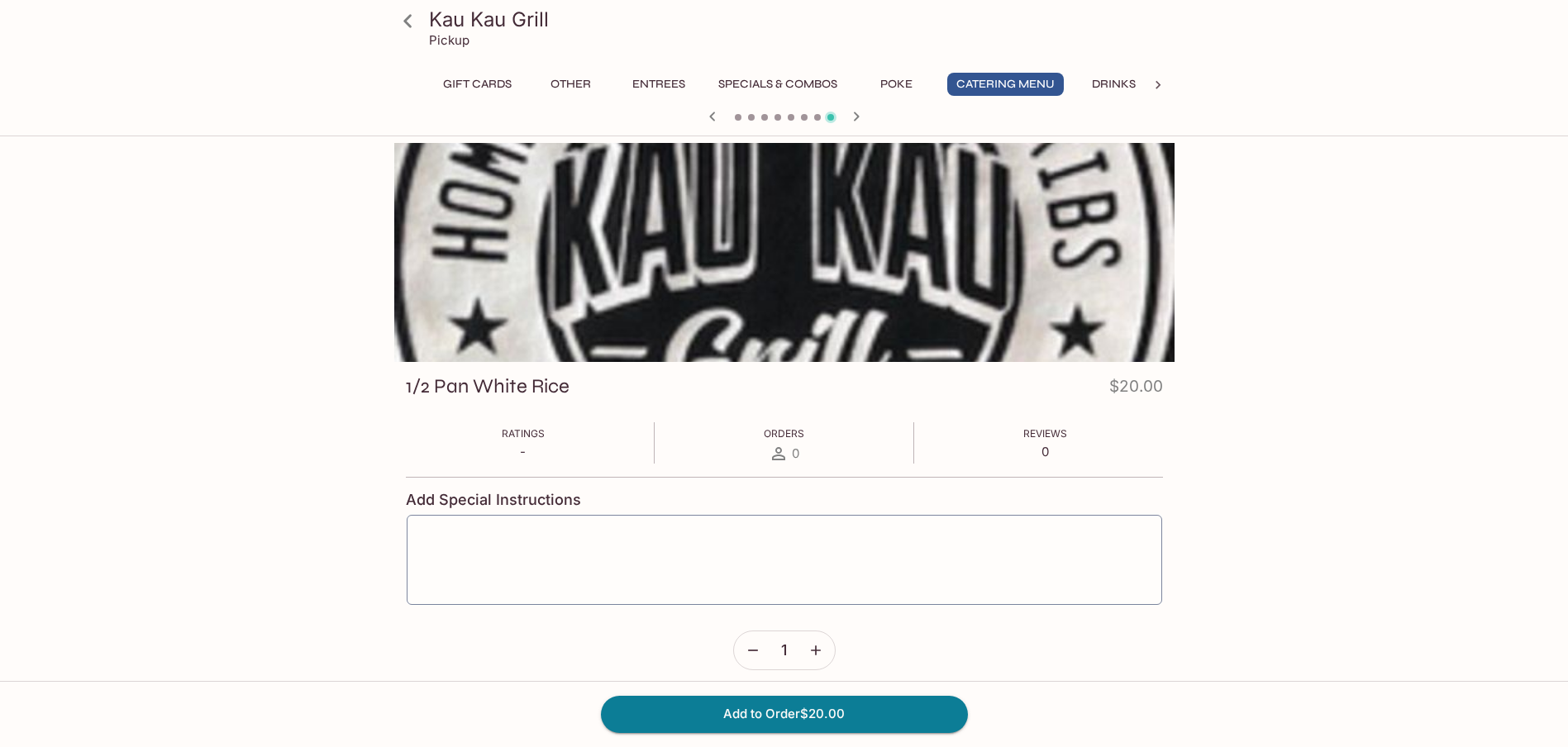
click at [851, 112] on icon "button" at bounding box center [856, 116] width 19 height 19
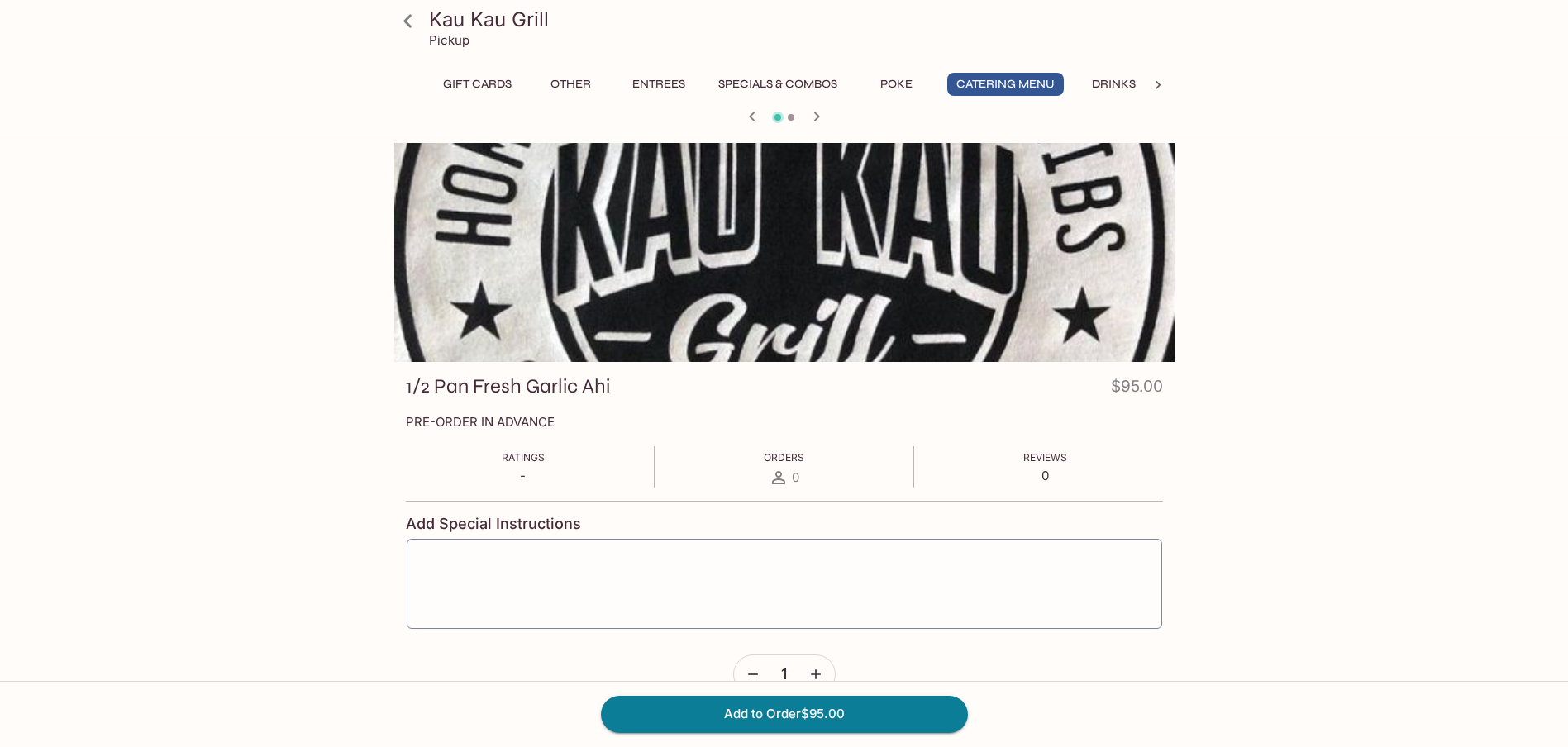
click at [851, 112] on div at bounding box center [783, 118] width 793 height 25
click at [569, 74] on button "Other" at bounding box center [571, 84] width 74 height 23
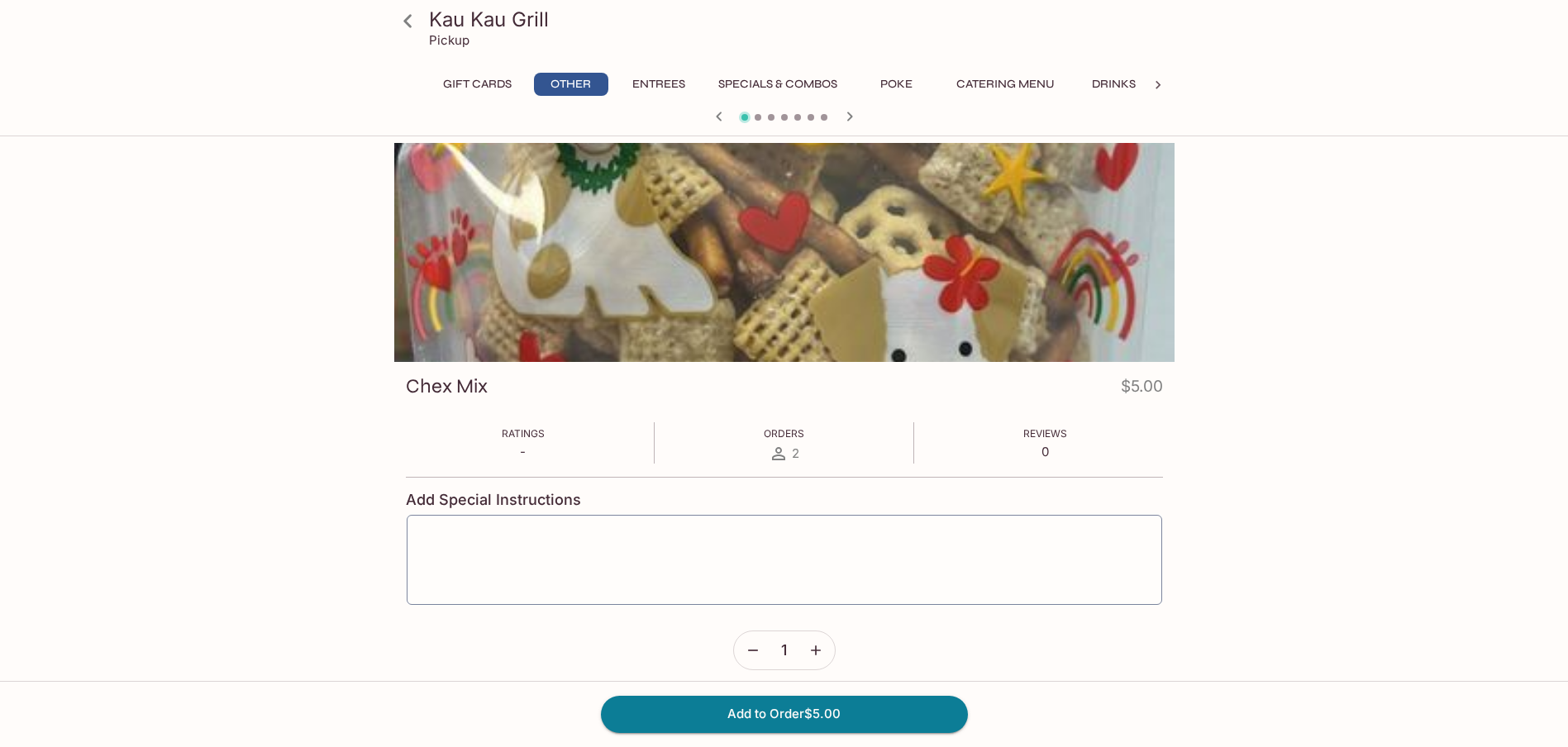
click at [850, 116] on icon "button" at bounding box center [849, 116] width 6 height 9
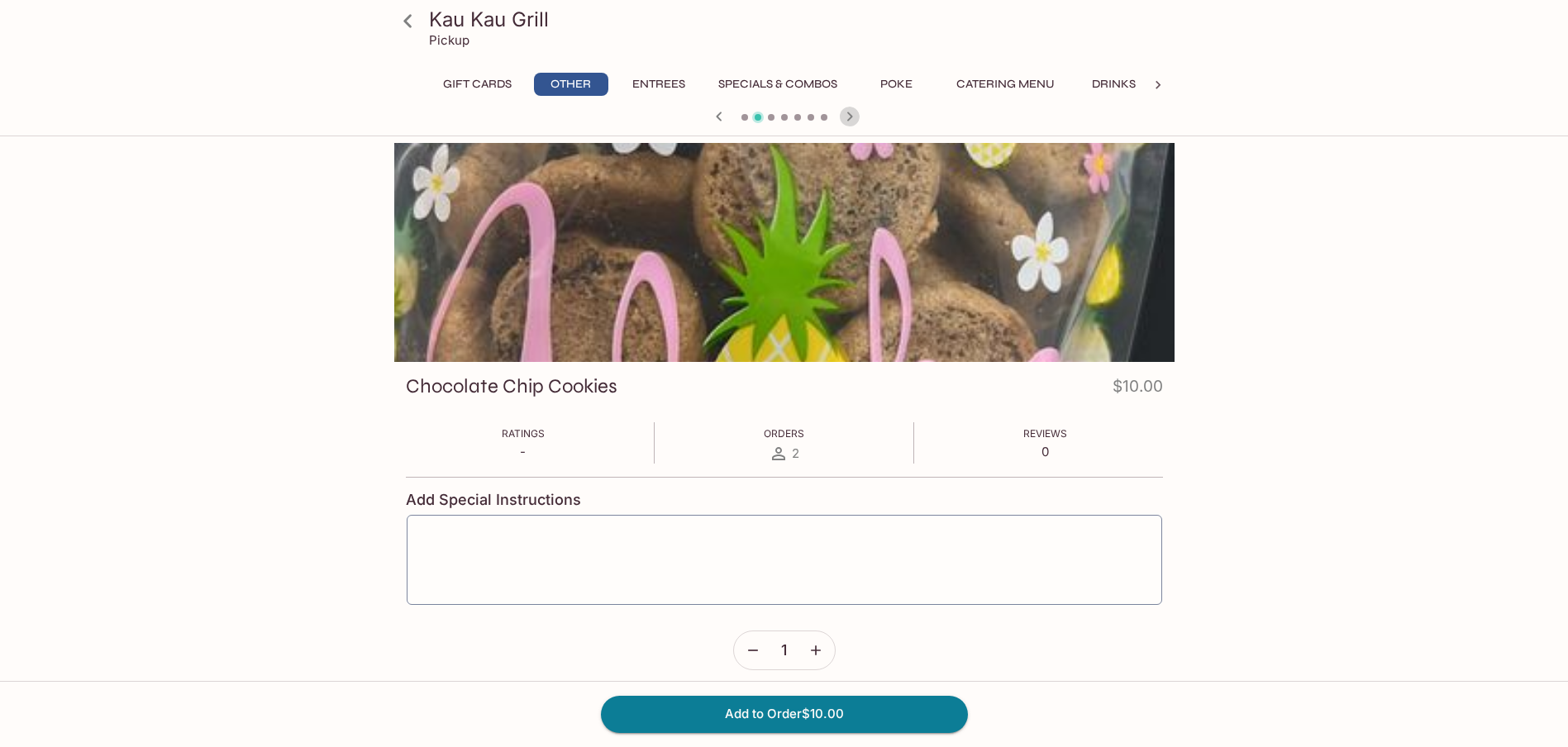
click at [850, 116] on icon "button" at bounding box center [849, 116] width 6 height 9
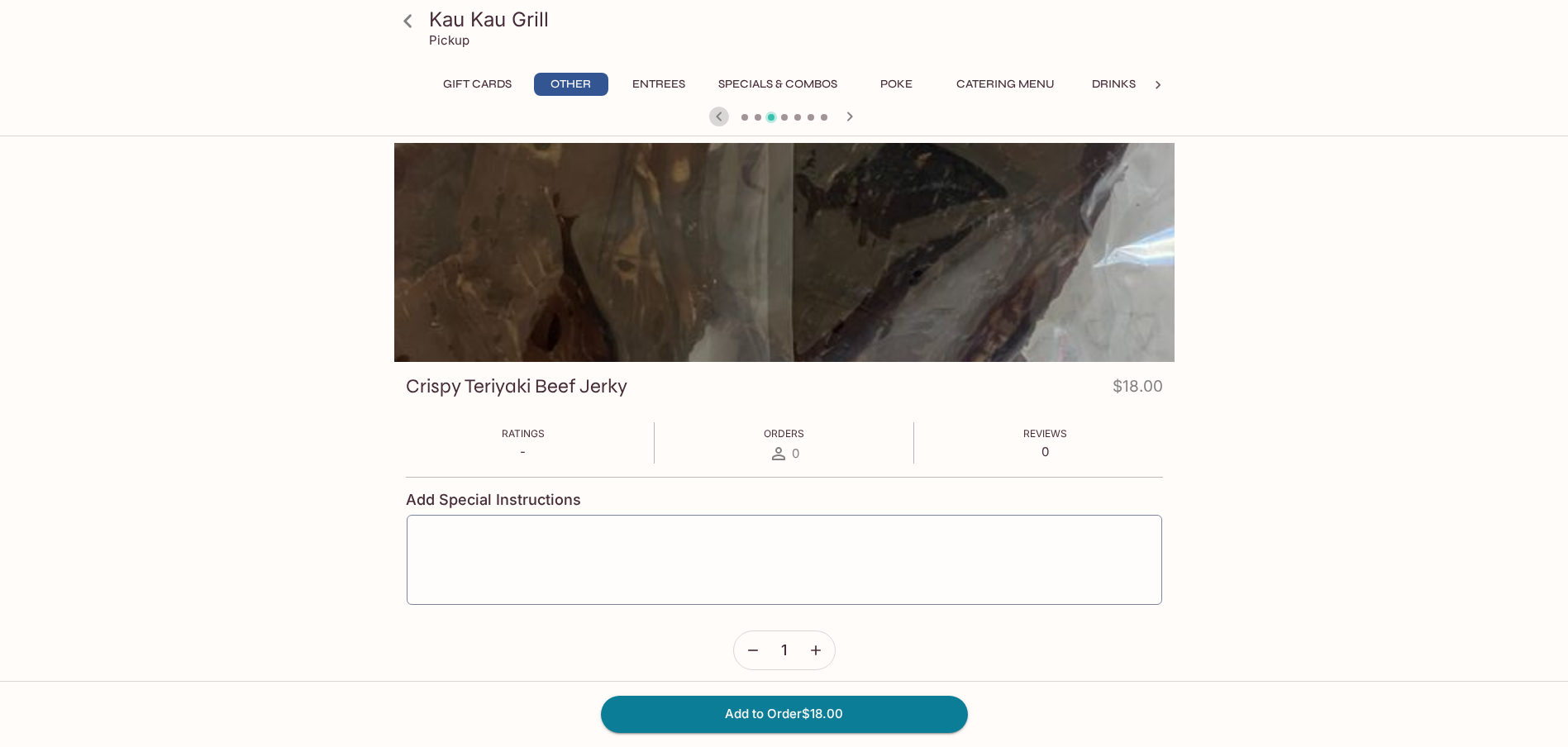
click at [720, 113] on icon "button" at bounding box center [718, 116] width 6 height 9
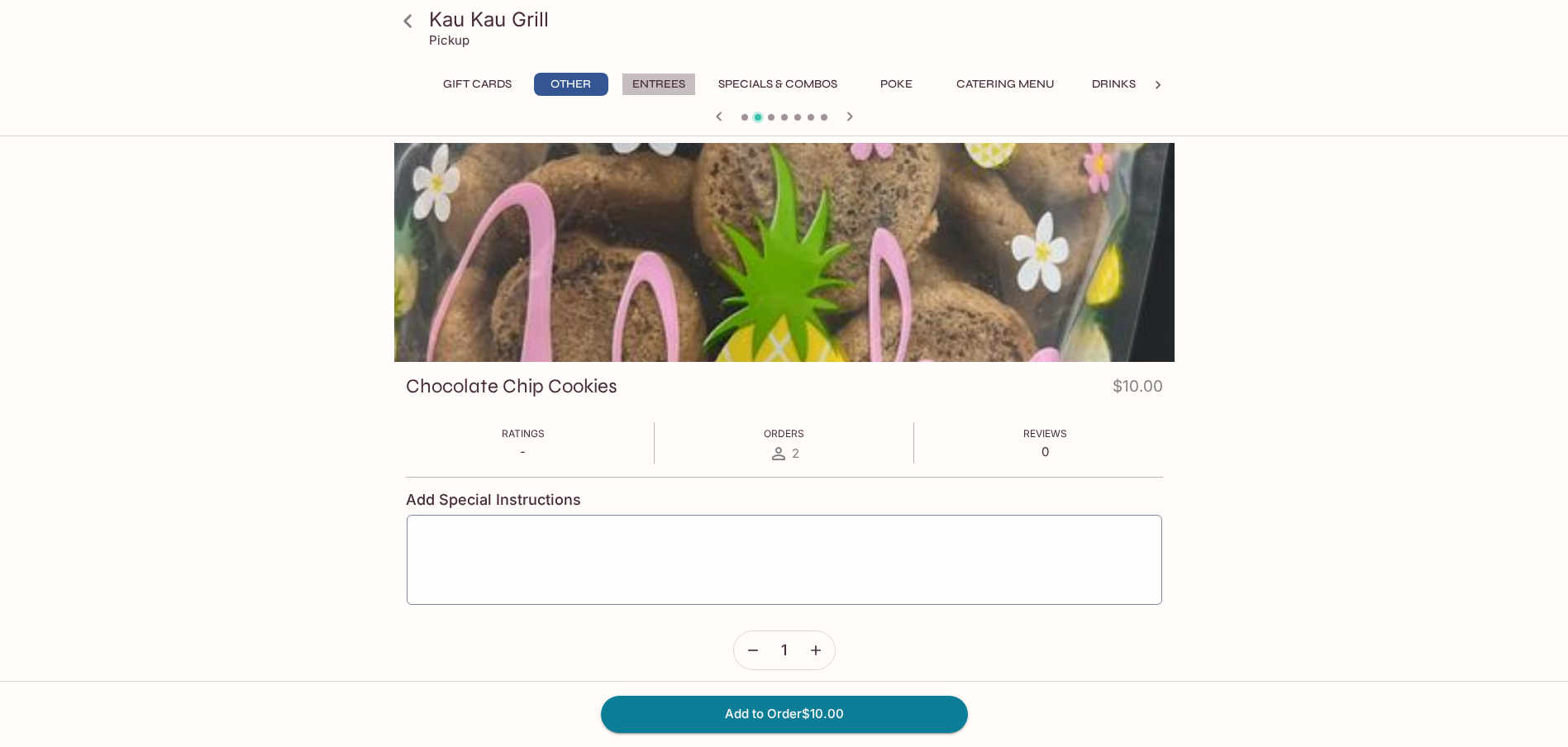
click at [667, 80] on button "Entrees" at bounding box center [658, 84] width 74 height 23
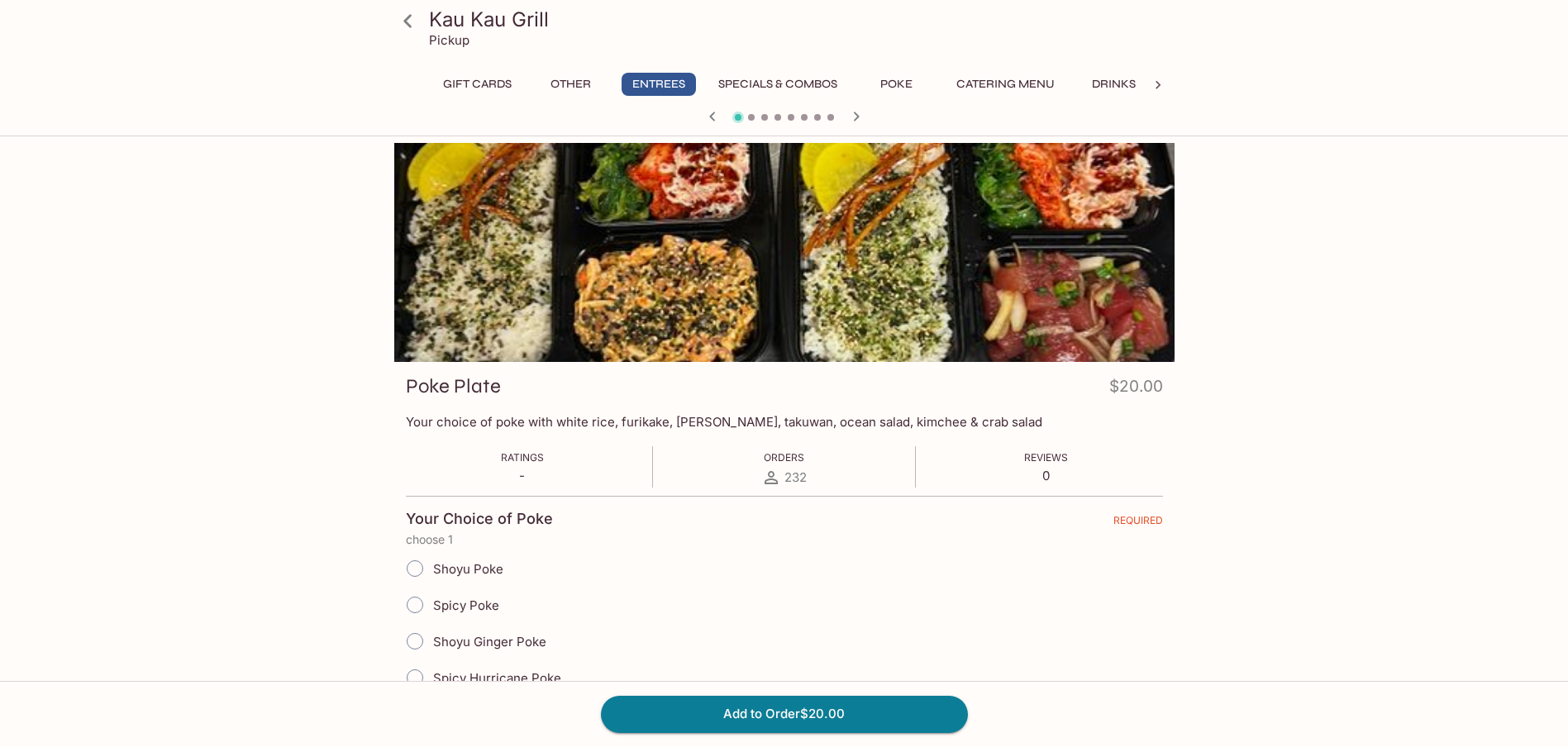
click at [858, 112] on icon "button" at bounding box center [856, 116] width 19 height 19
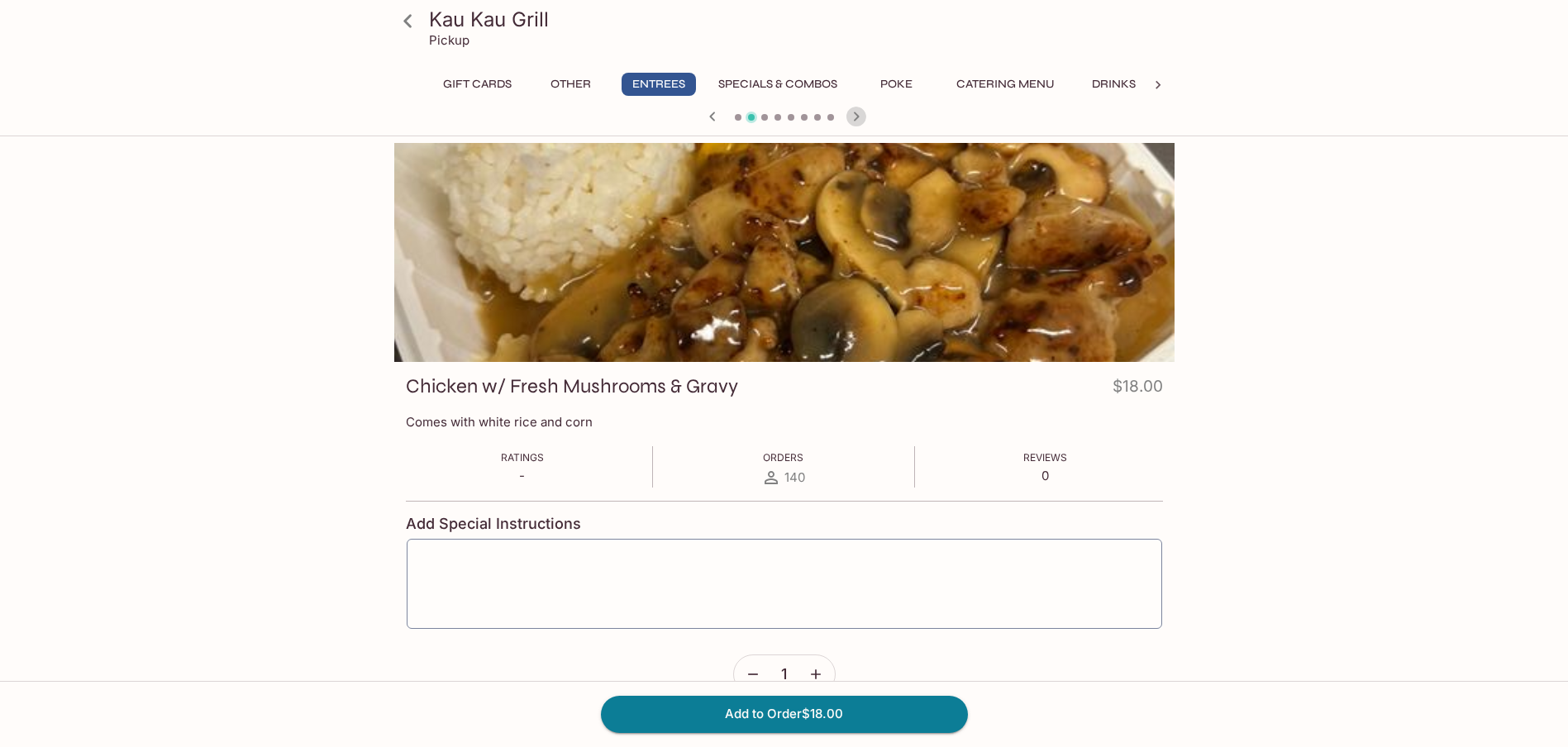
click at [858, 112] on icon "button" at bounding box center [856, 116] width 19 height 19
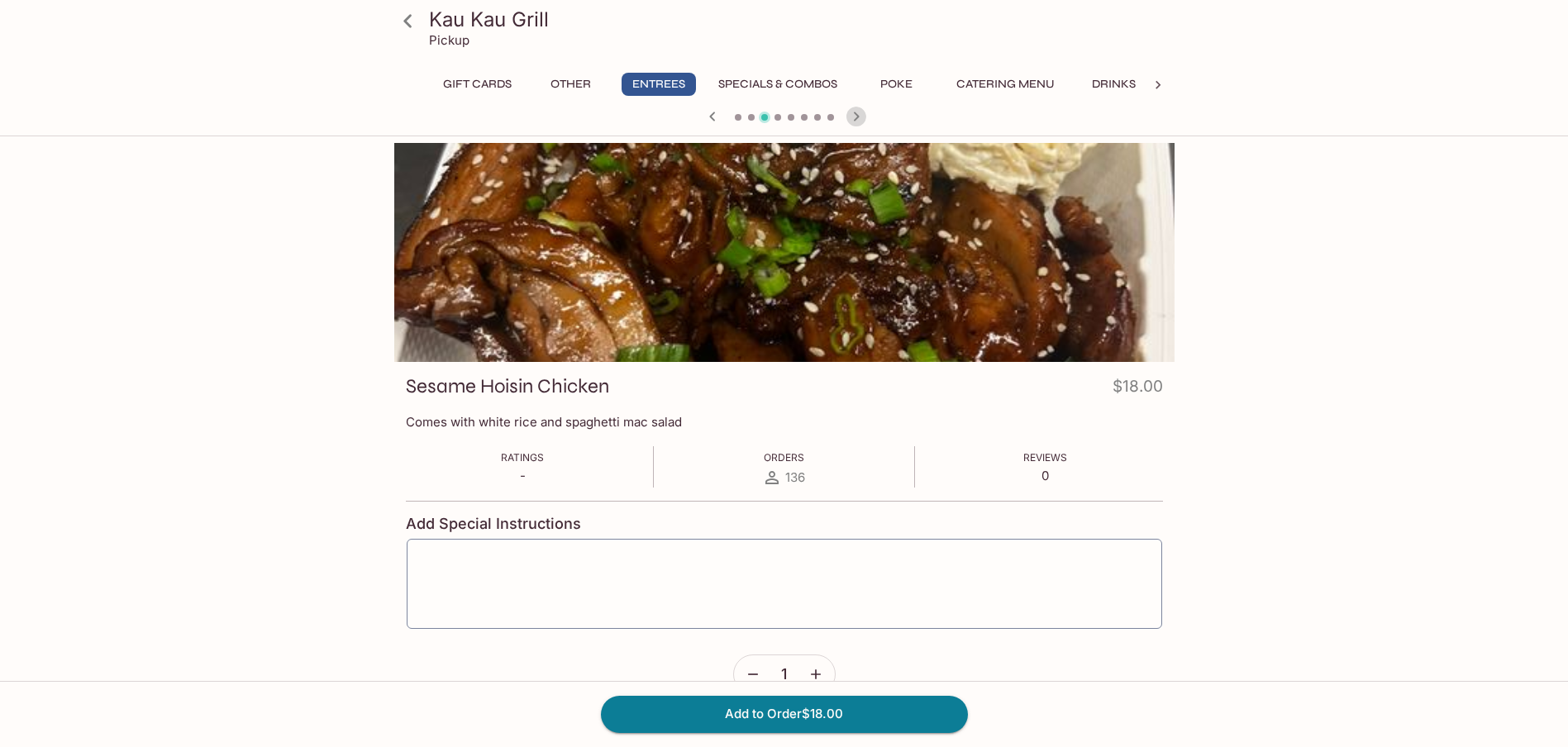
click at [858, 112] on icon "button" at bounding box center [856, 116] width 19 height 19
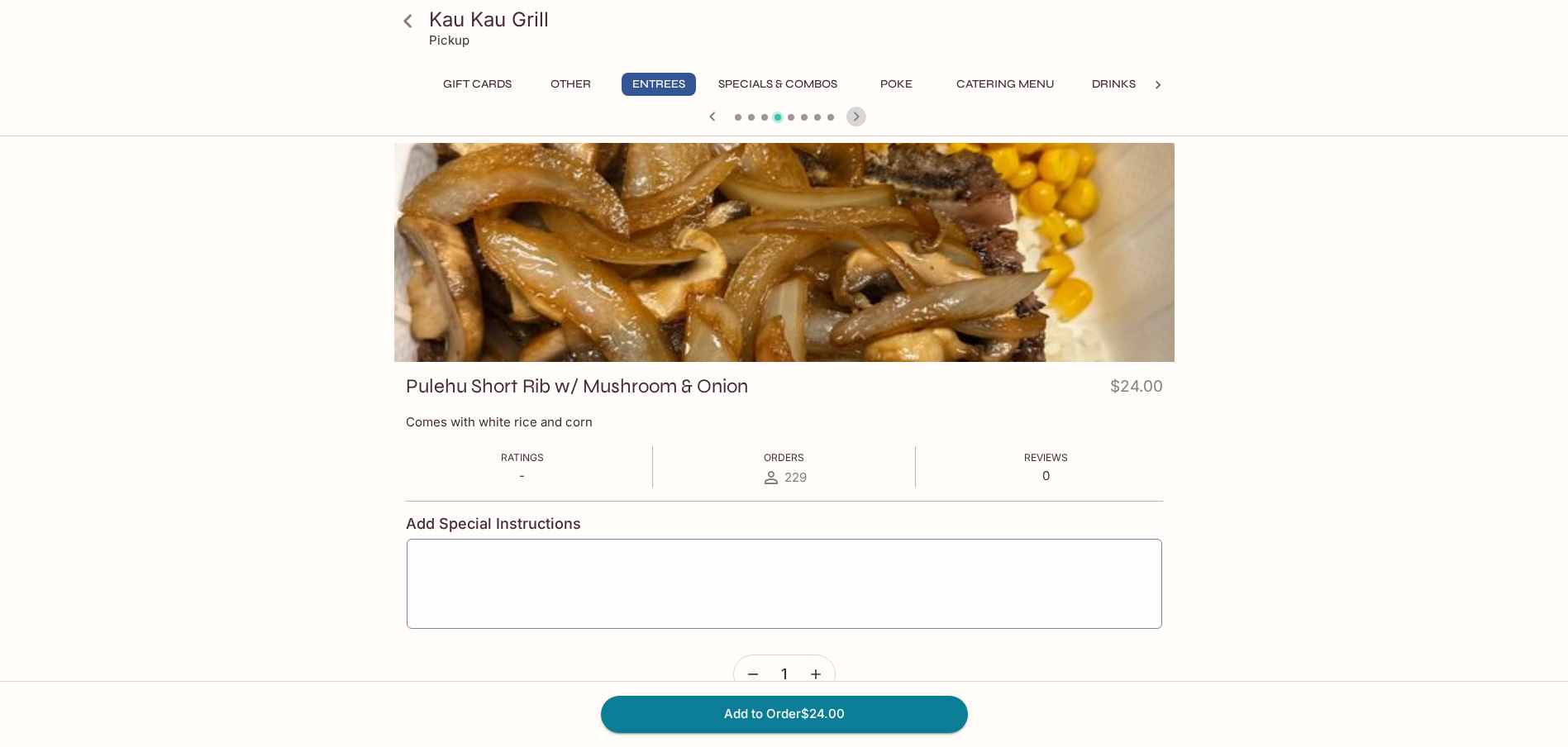
click at [858, 112] on icon "button" at bounding box center [856, 116] width 19 height 19
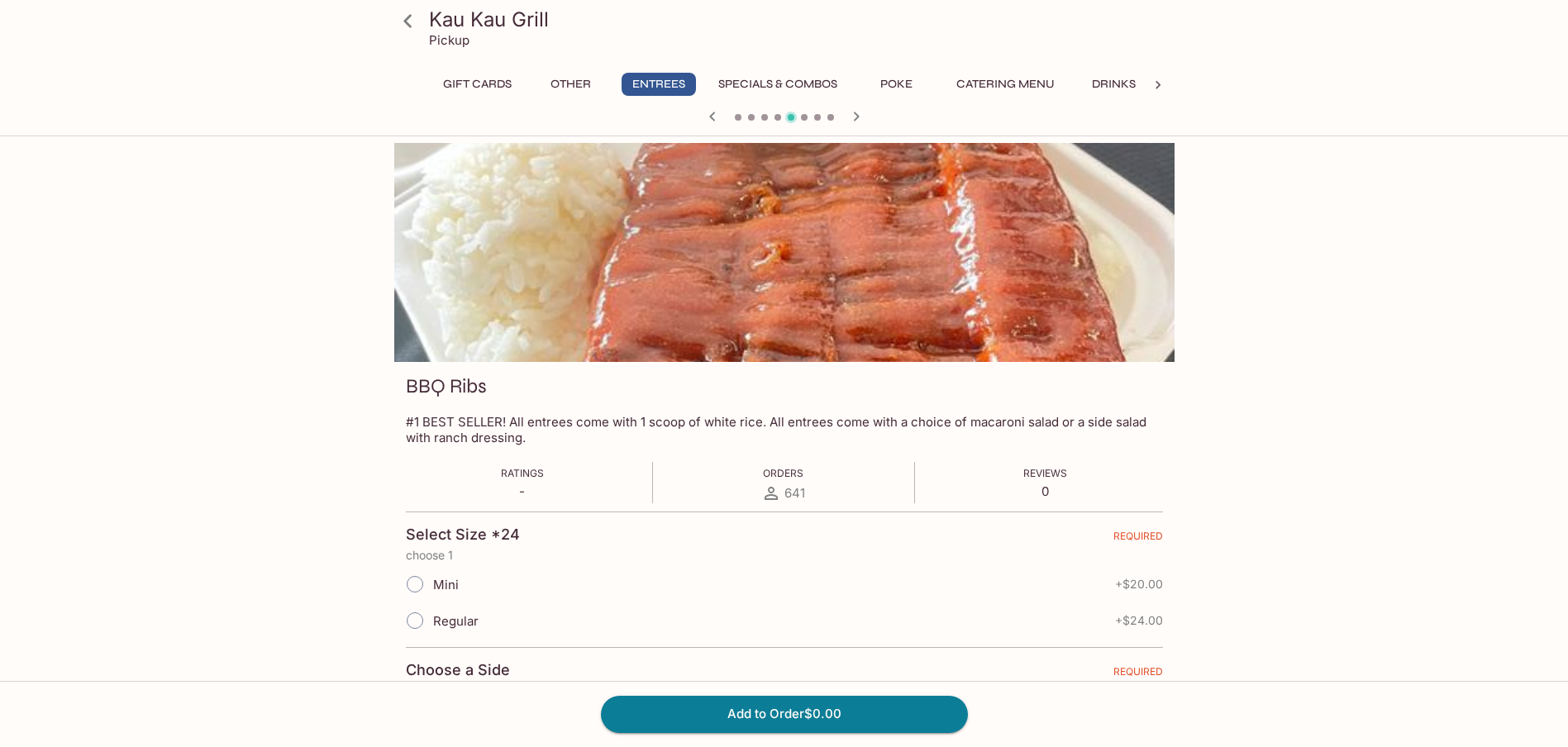
click at [858, 112] on icon "button" at bounding box center [856, 116] width 19 height 19
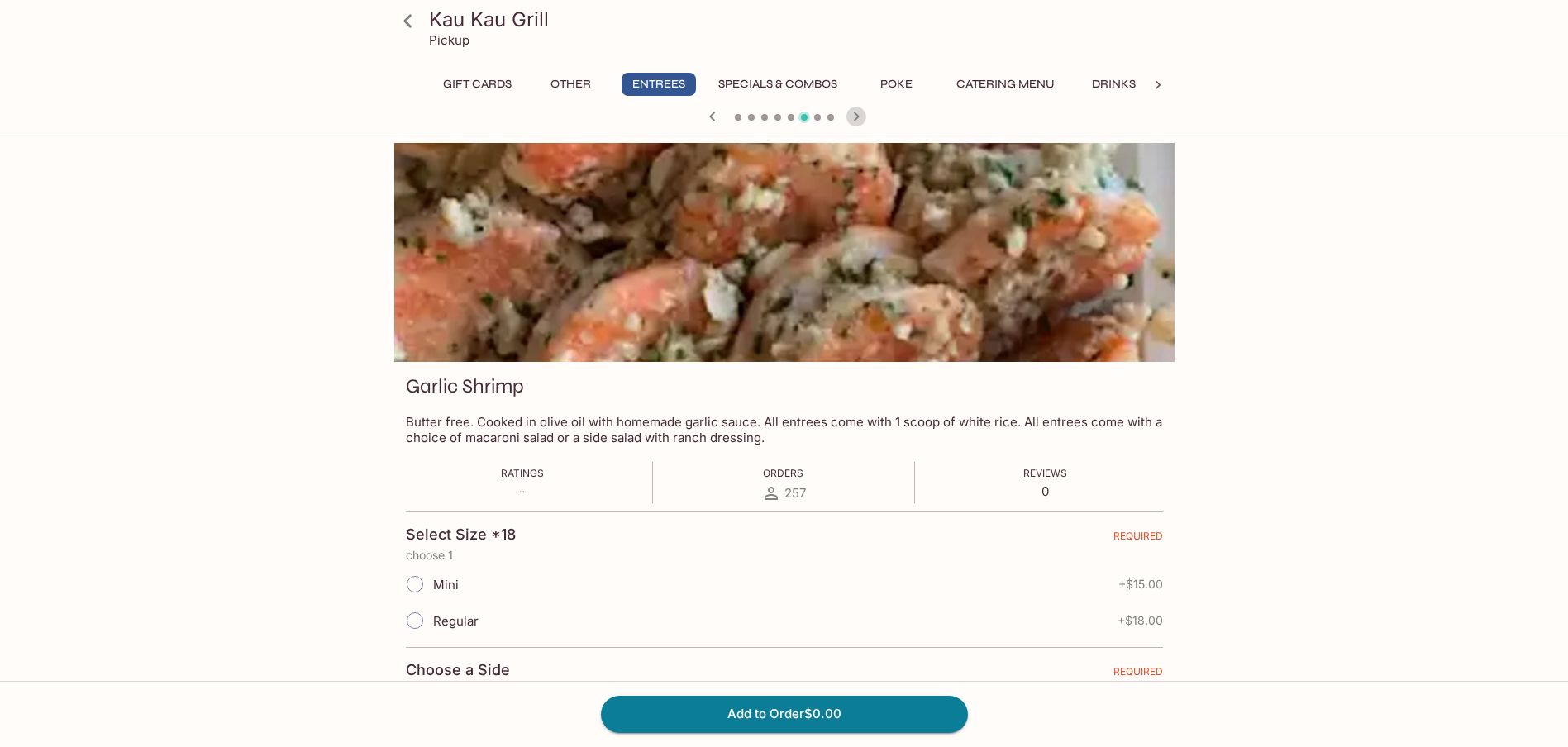
click at [858, 112] on icon "button" at bounding box center [856, 116] width 19 height 19
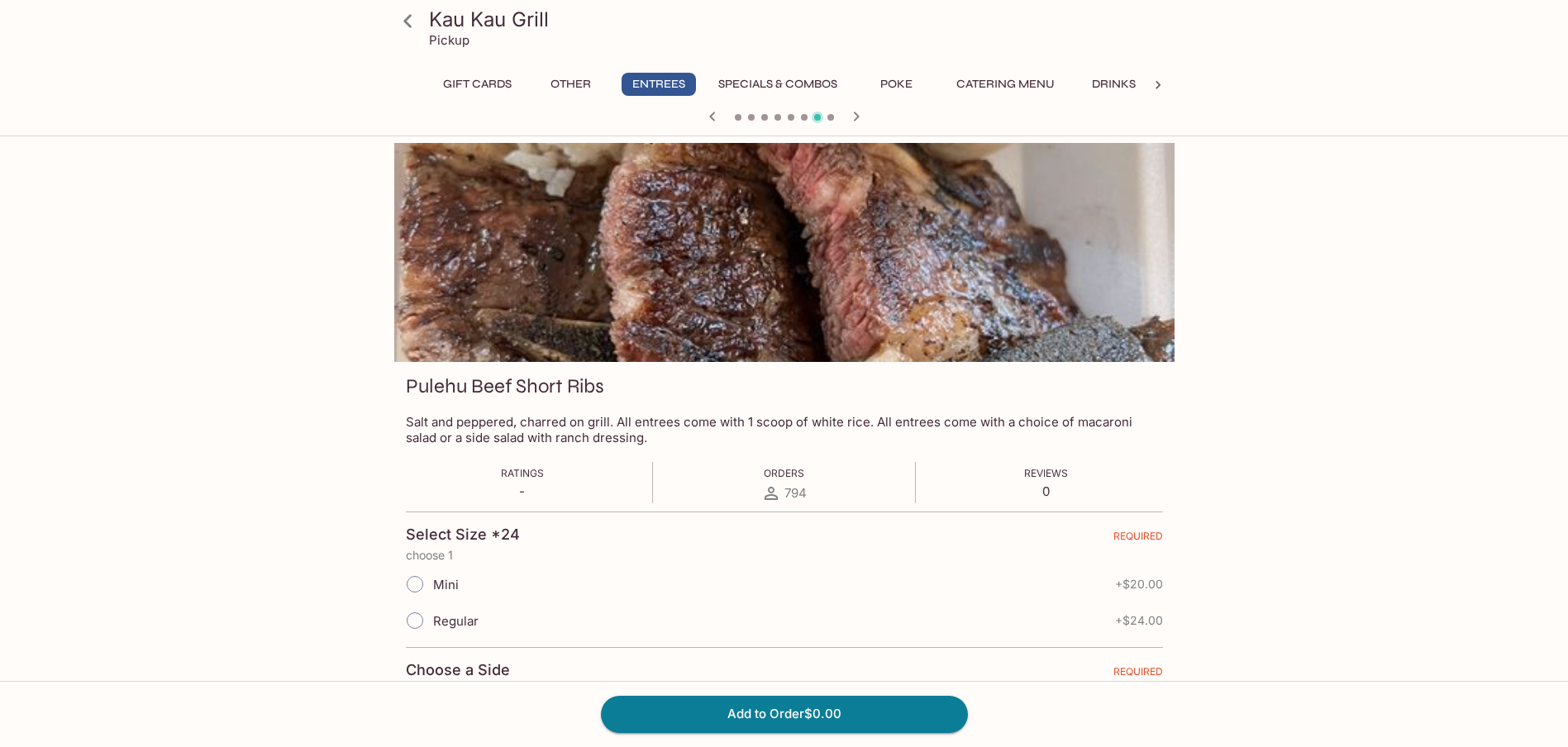
click at [858, 112] on icon "button" at bounding box center [856, 116] width 19 height 19
